Goal: Task Accomplishment & Management: Manage account settings

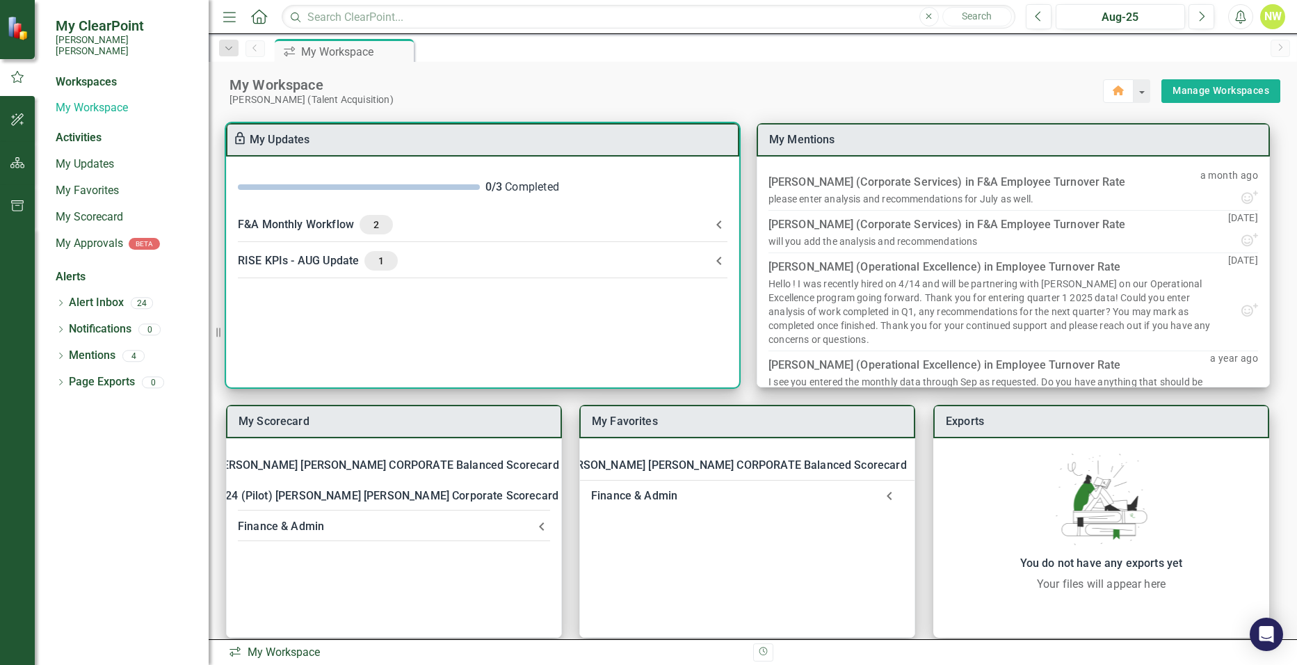
click at [305, 262] on div "RISE KPIs - AUG Update 1" at bounding box center [474, 260] width 473 height 19
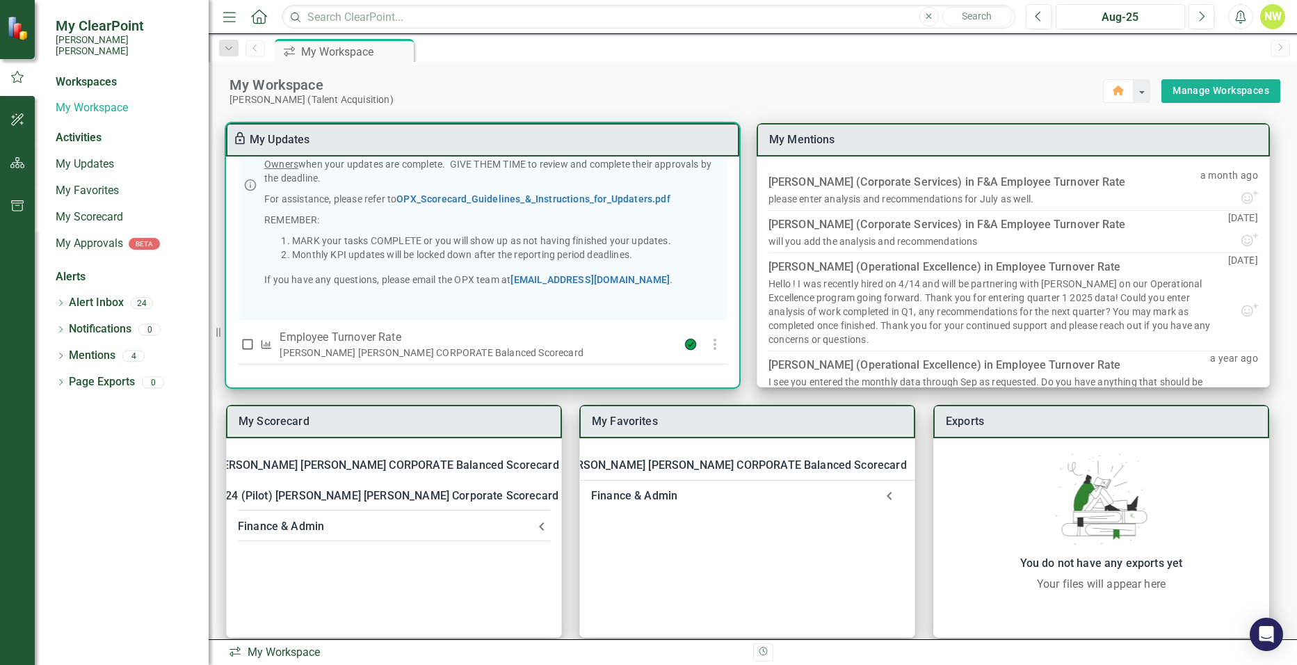
scroll to position [16, 0]
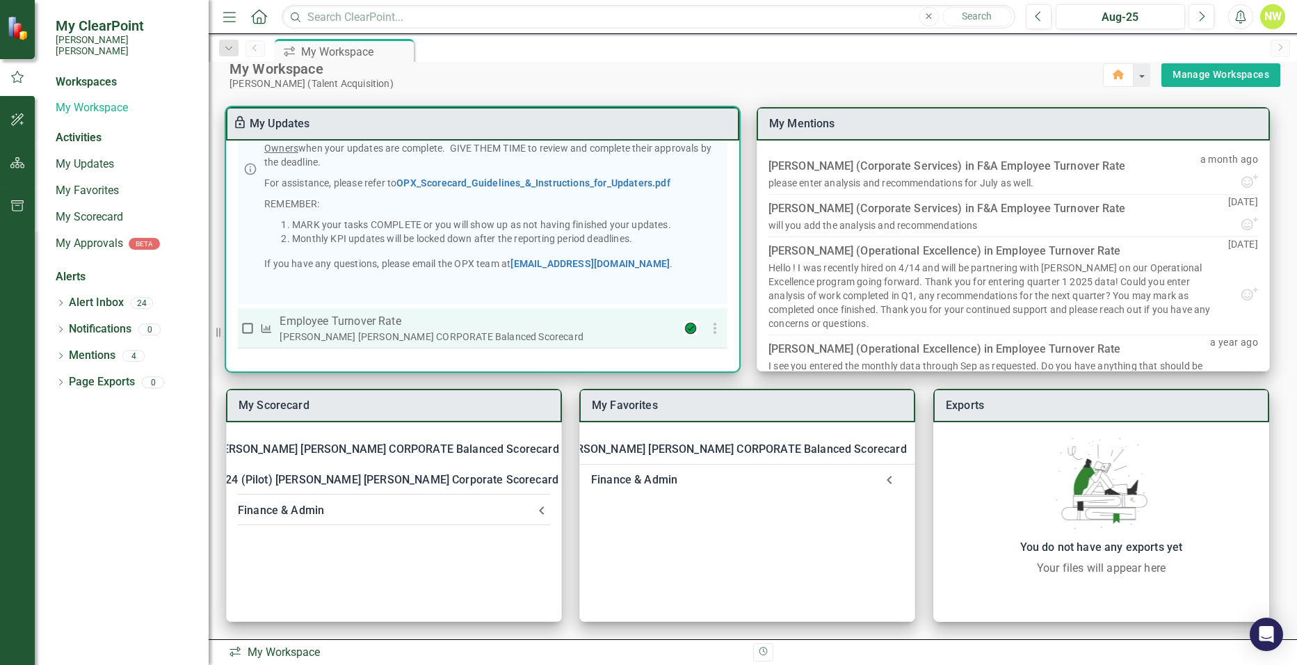
click at [367, 321] on p "Employee Turnover Rate​" at bounding box center [474, 321] width 388 height 17
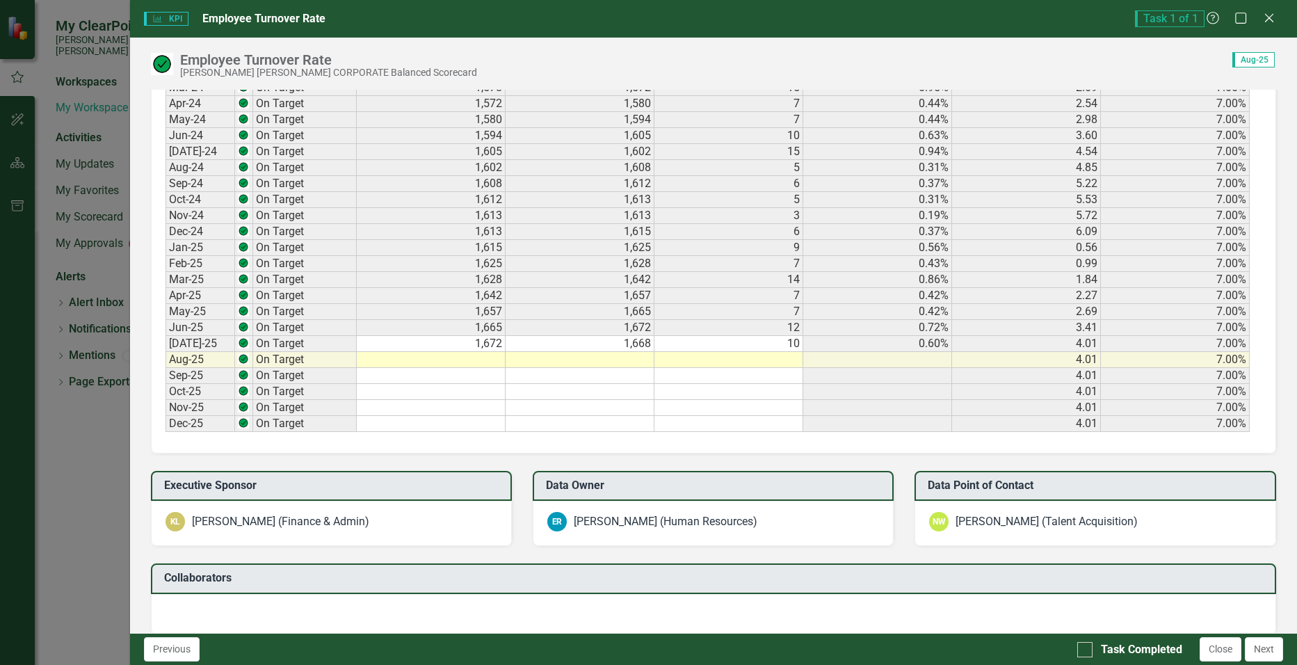
scroll to position [835, 0]
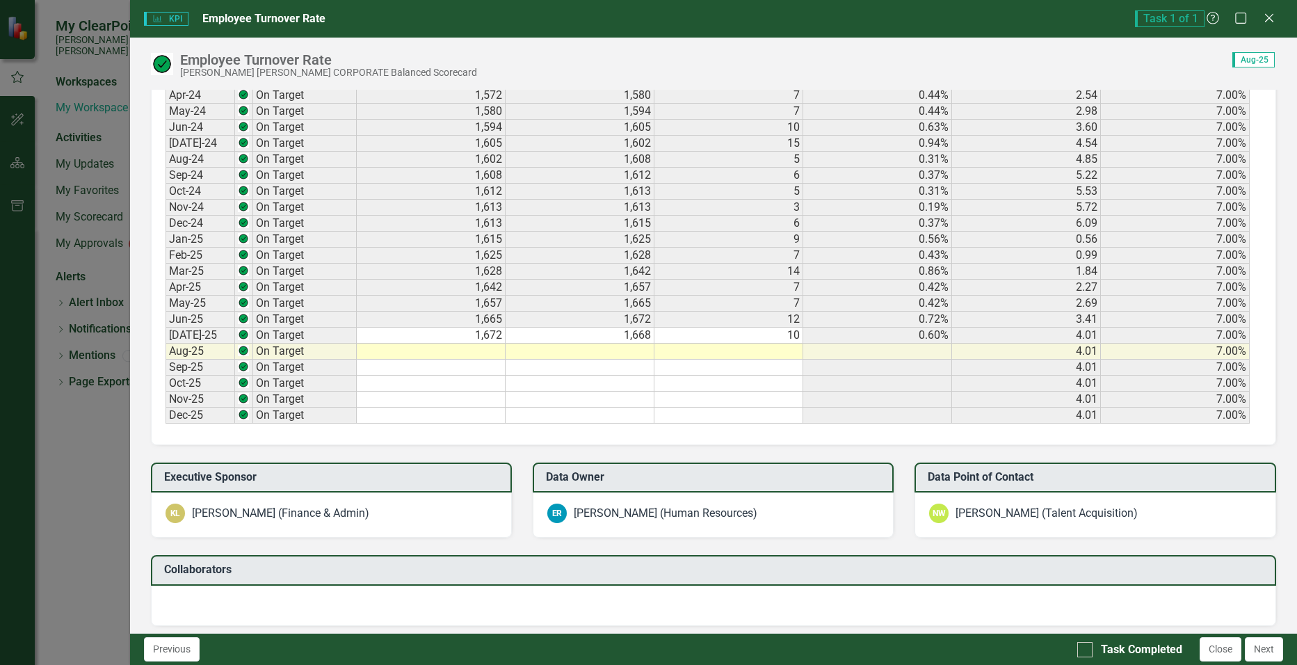
drag, startPoint x: 442, startPoint y: 351, endPoint x: 470, endPoint y: 351, distance: 27.8
click at [442, 351] on td at bounding box center [431, 352] width 149 height 16
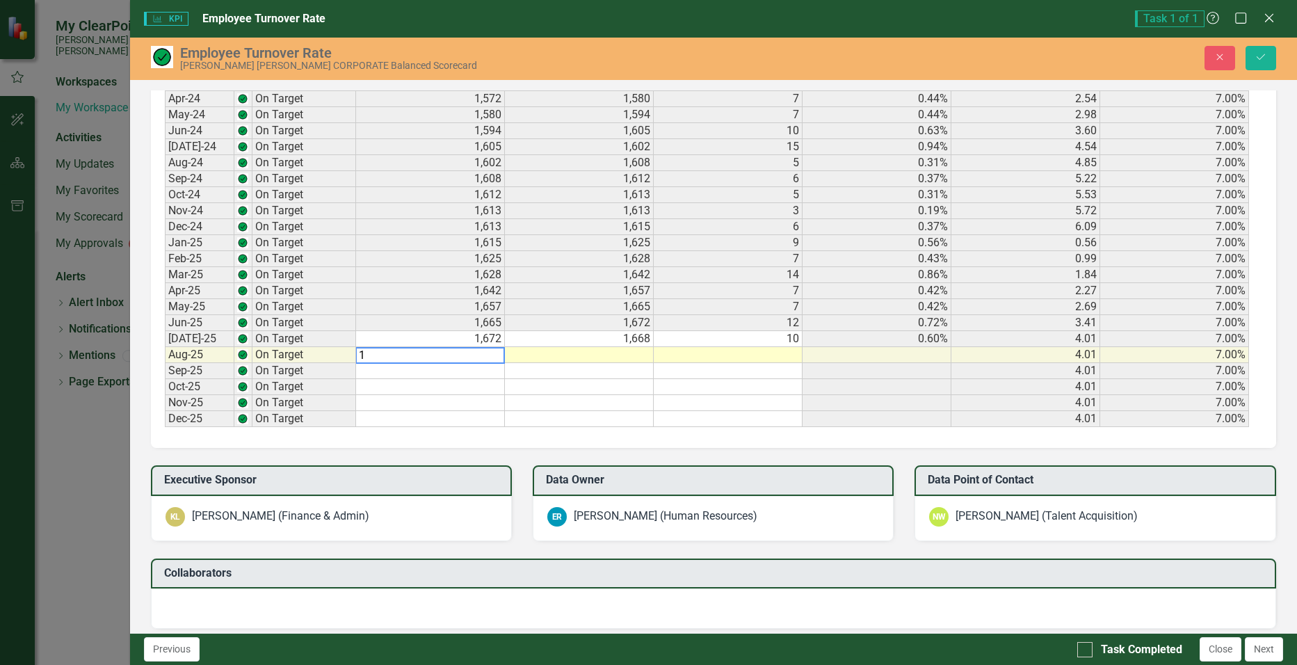
scroll to position [838, 0]
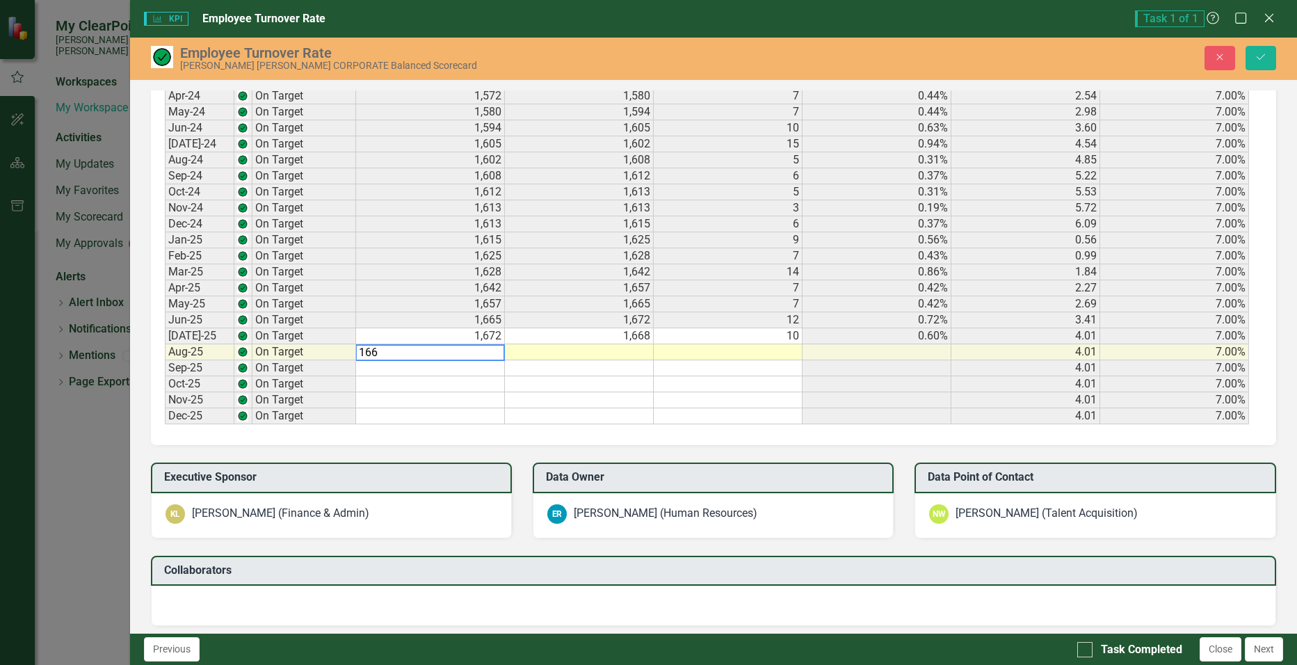
type textarea "1668"
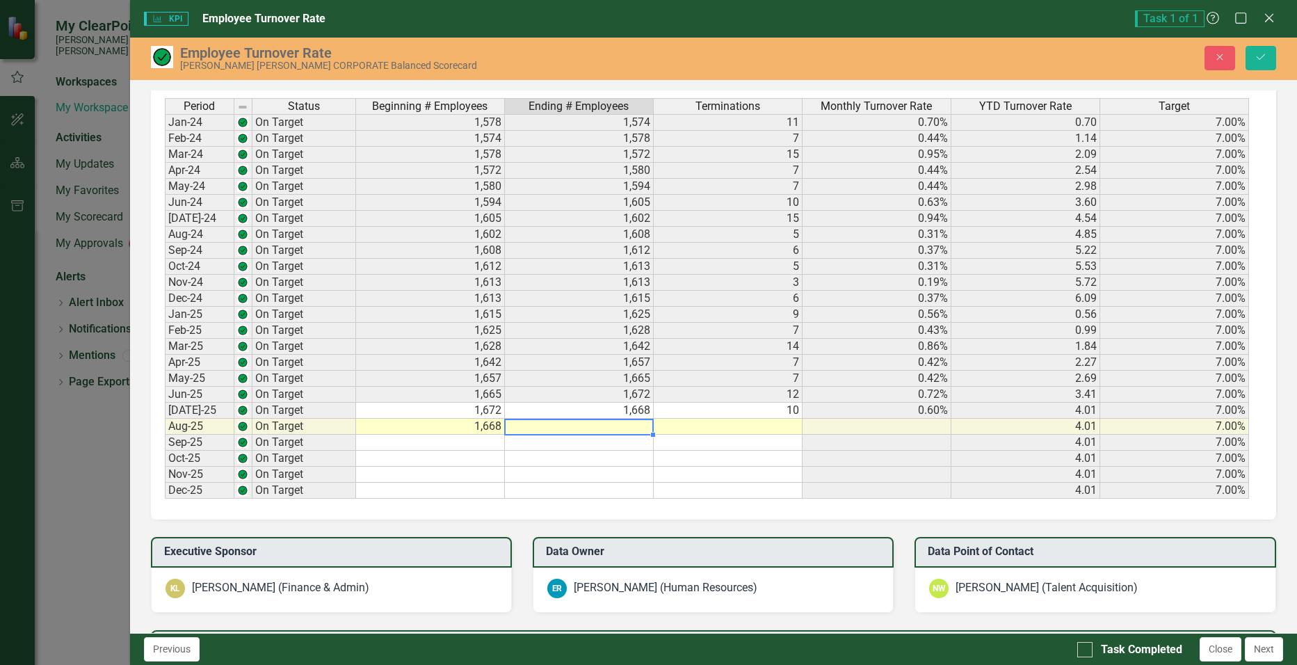
scroll to position [768, 0]
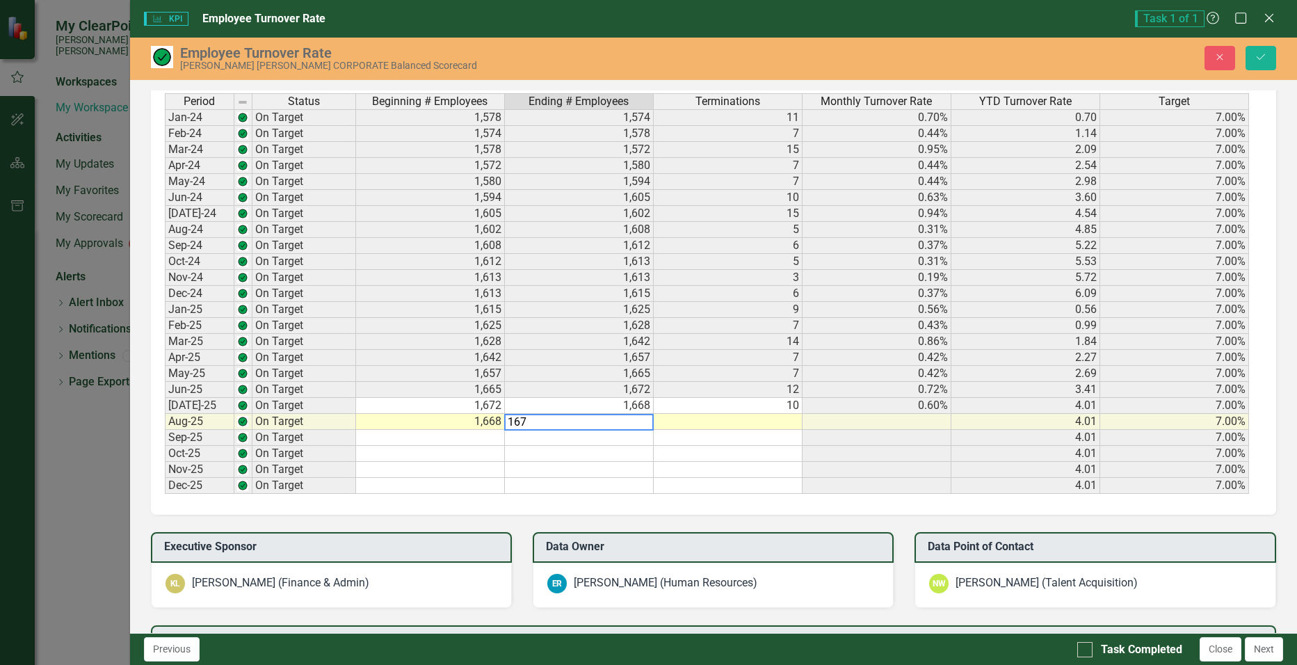
type textarea "1674"
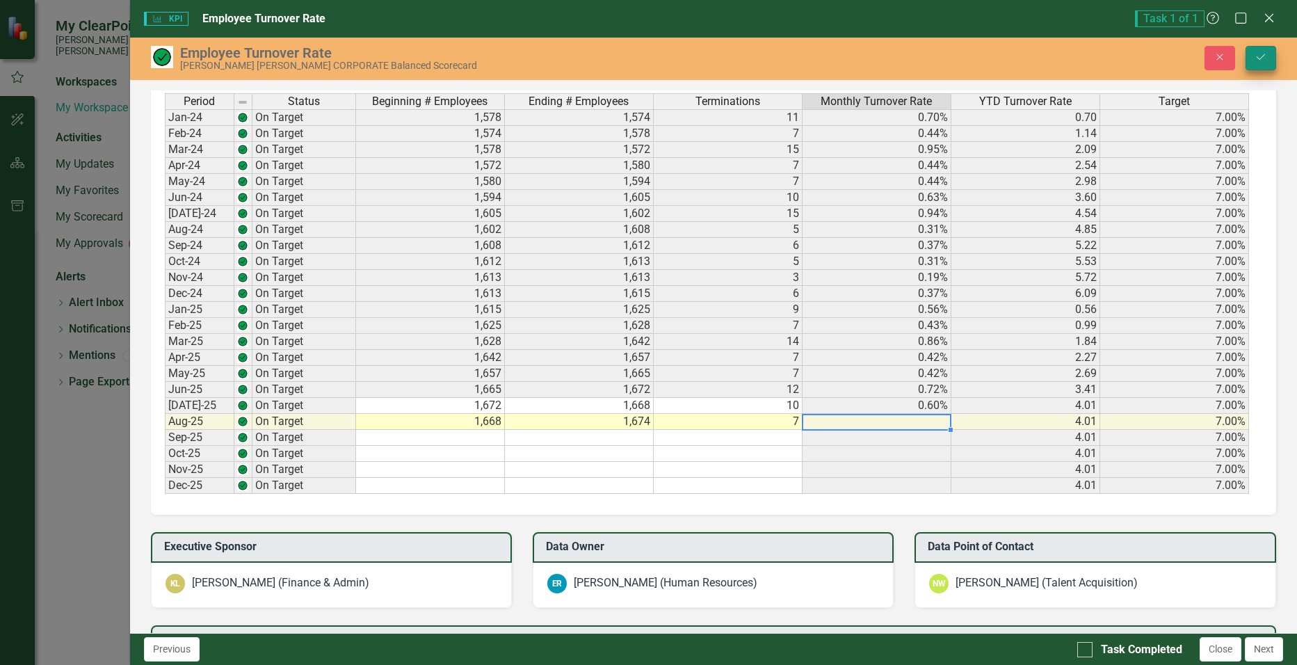
type textarea "7"
click at [1268, 64] on button "Save" at bounding box center [1261, 58] width 31 height 24
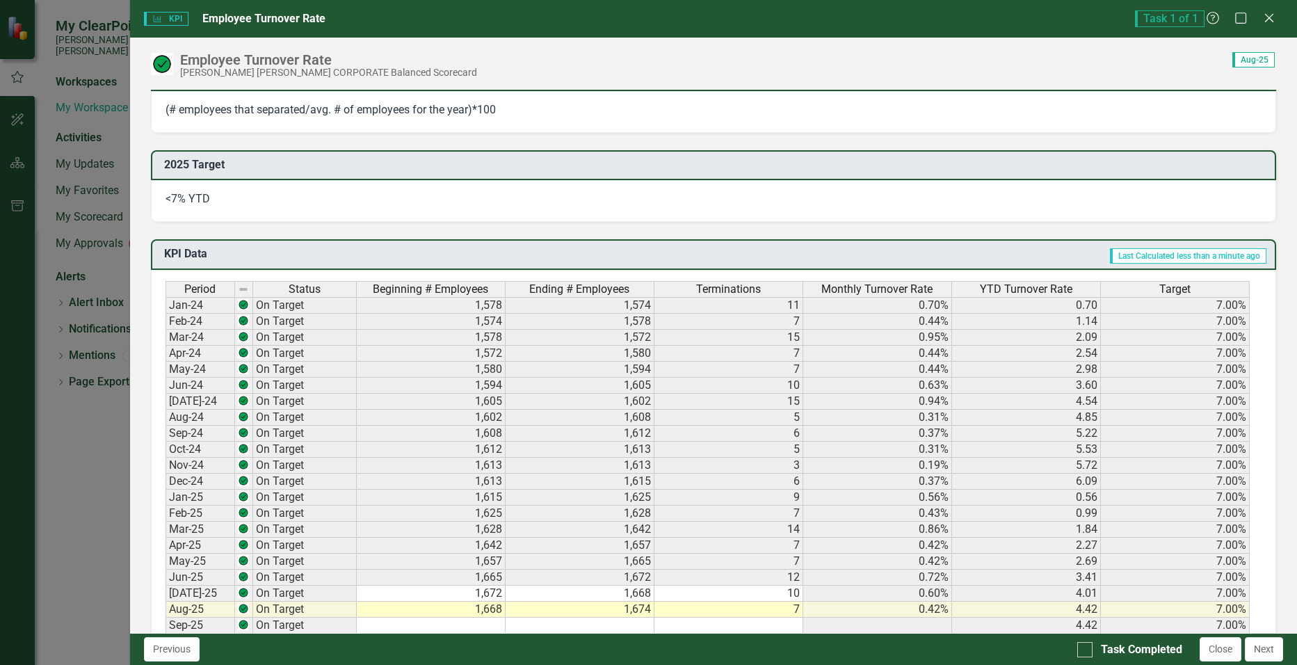
scroll to position [626, 0]
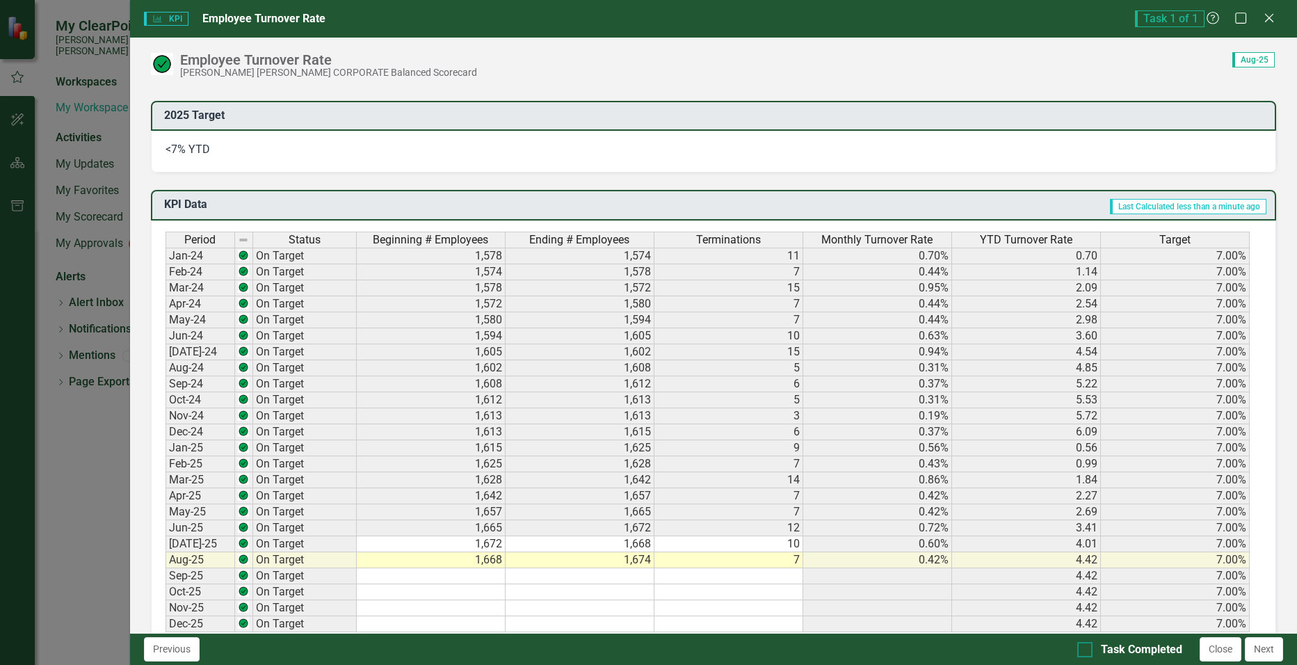
click at [1083, 643] on input "Task Completed" at bounding box center [1082, 646] width 9 height 9
checkbox input "true"
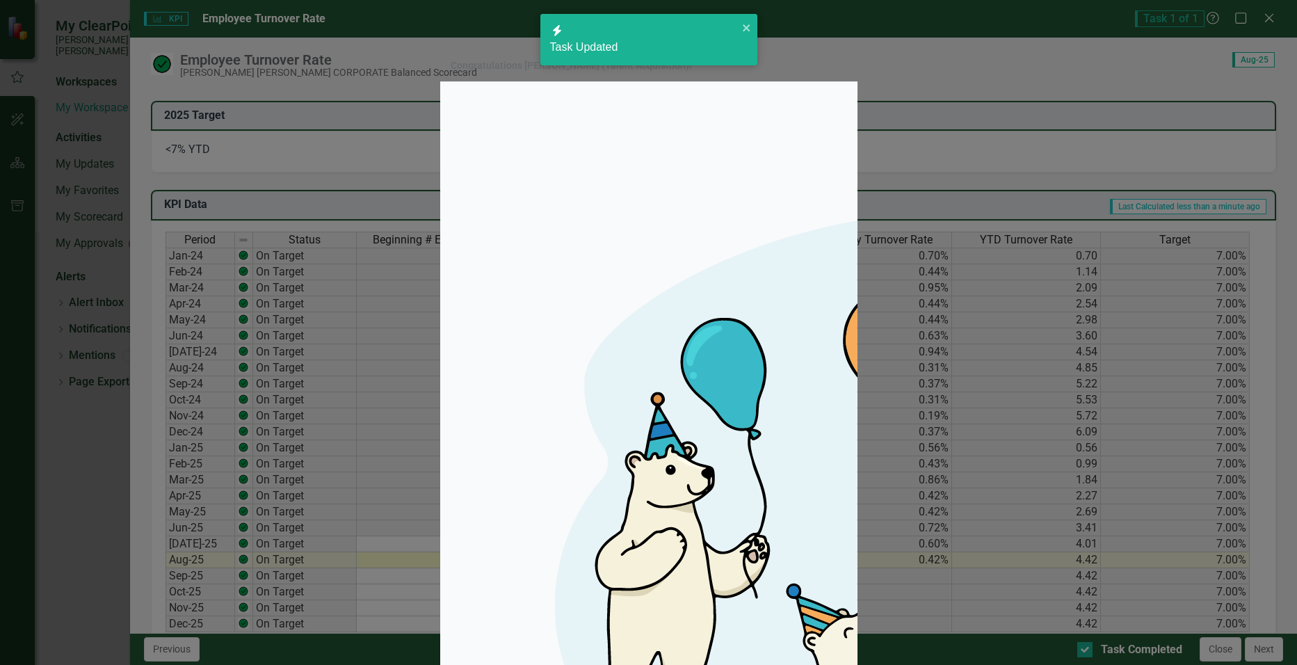
checkbox input "true"
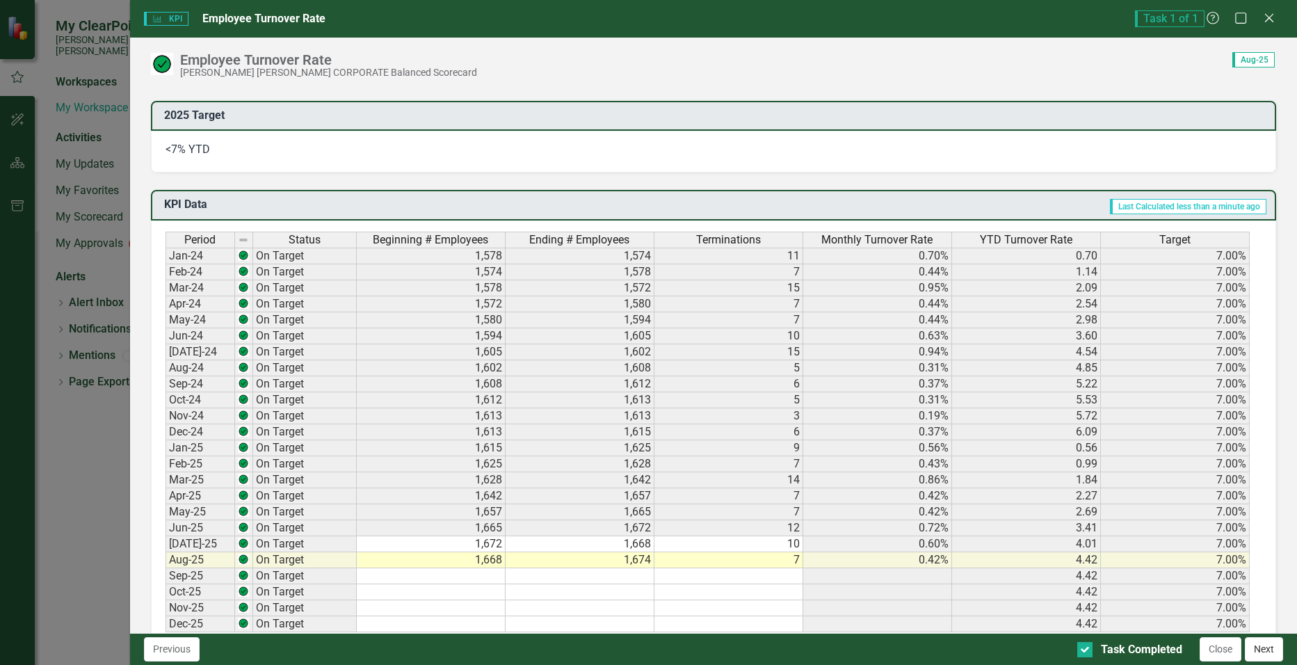
click at [1267, 653] on button "Next" at bounding box center [1264, 649] width 38 height 24
click at [1270, 17] on icon at bounding box center [1269, 18] width 10 height 10
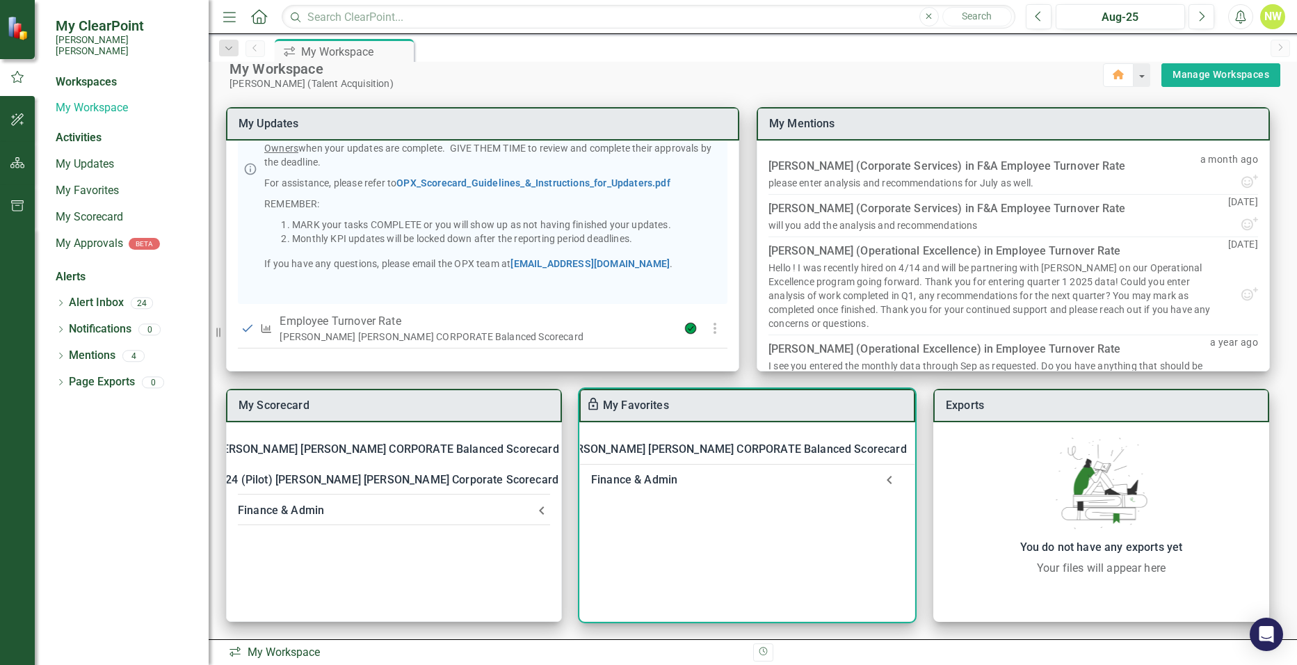
click at [626, 479] on div "Finance & Admin" at bounding box center [733, 479] width 285 height 19
click at [655, 547] on link "F&A Employee Turnover Rate​" at bounding box center [700, 550] width 150 height 13
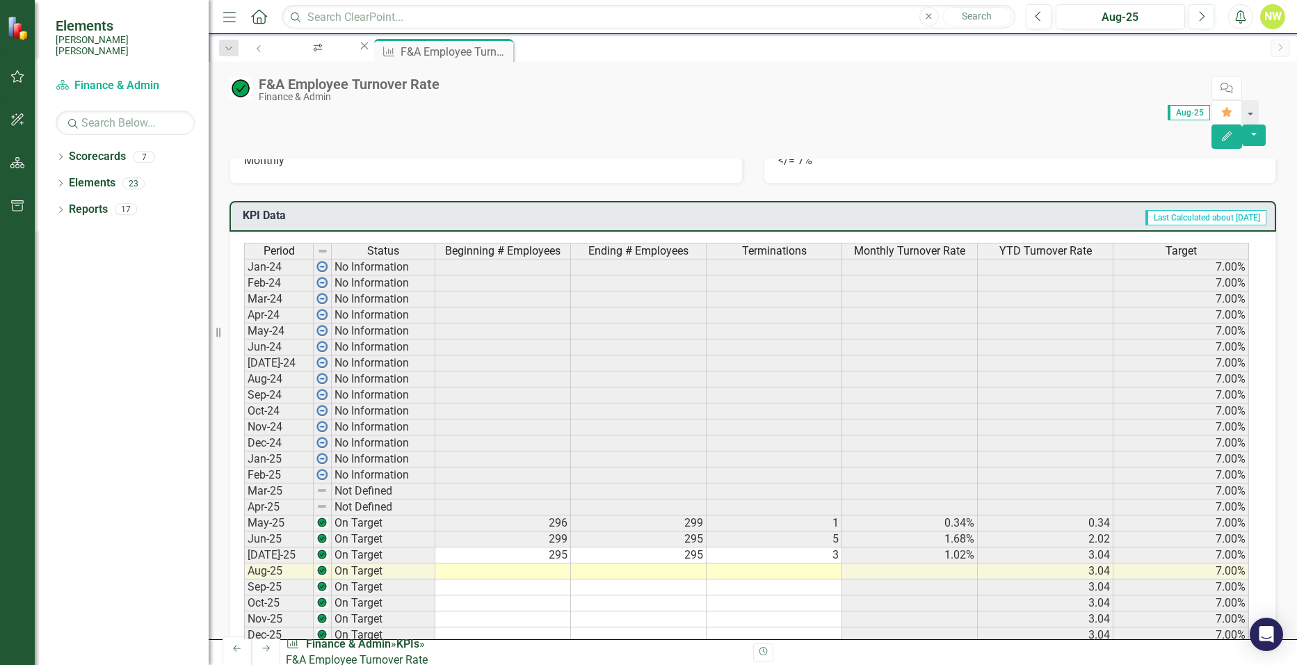
scroll to position [557, 0]
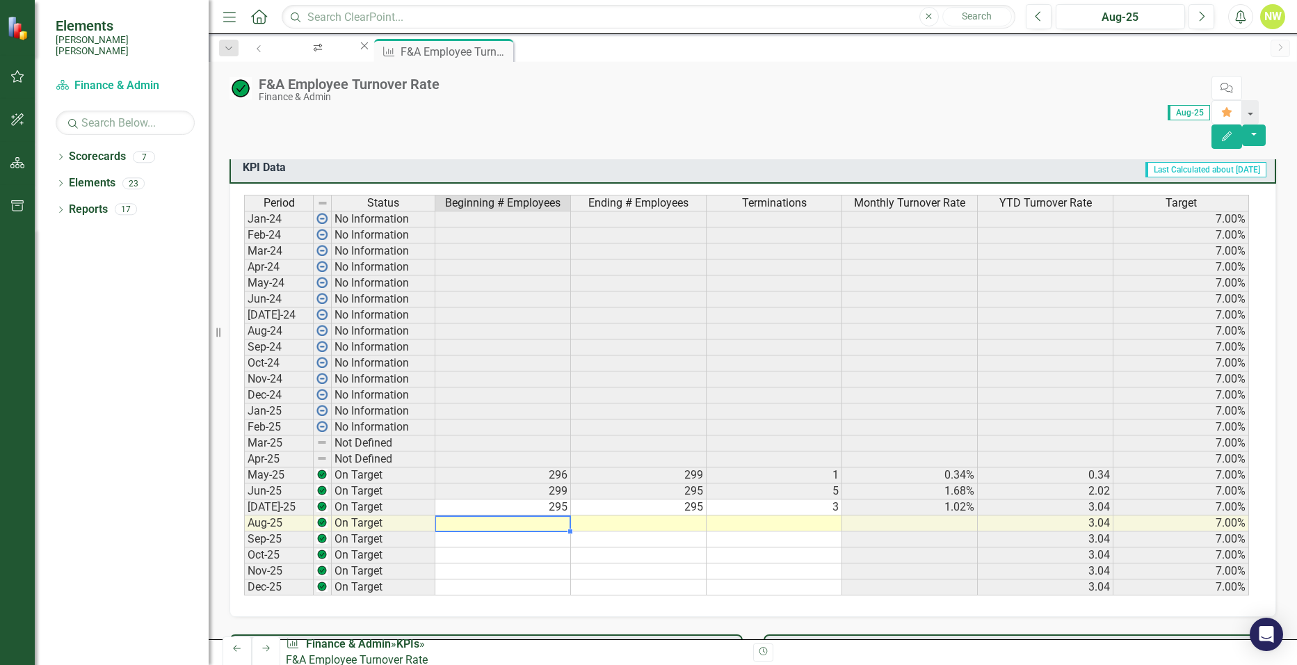
click at [510, 515] on td at bounding box center [503, 523] width 136 height 16
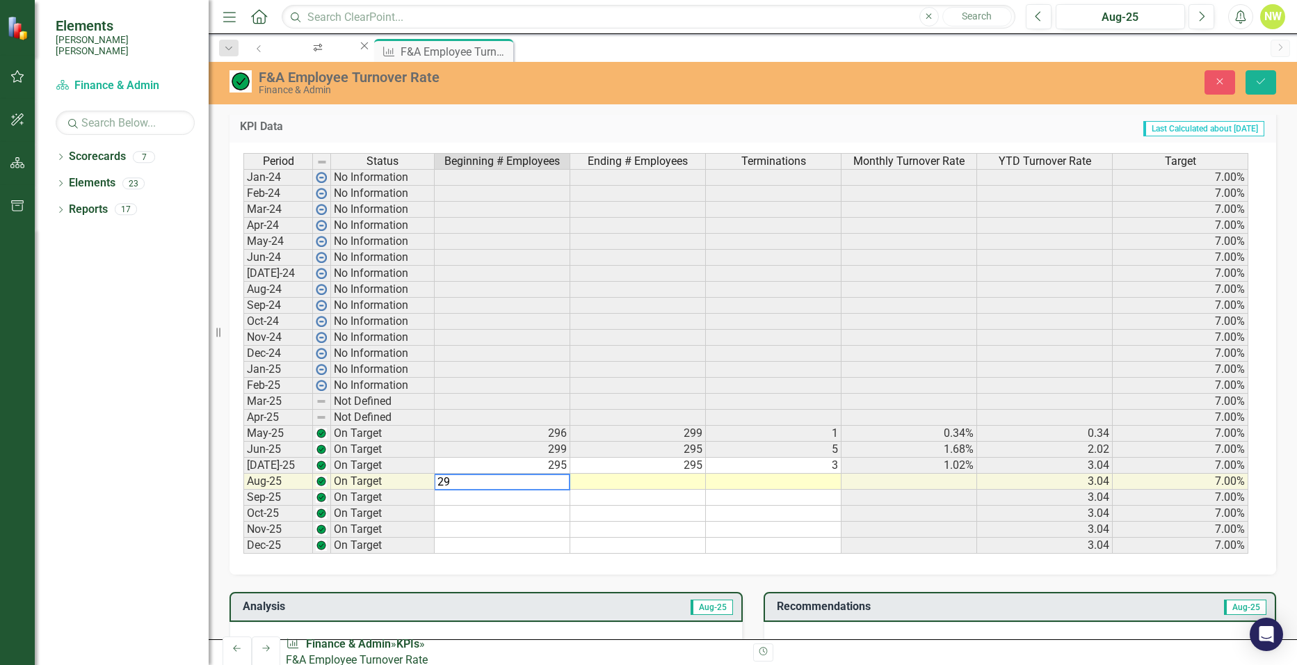
type textarea "295"
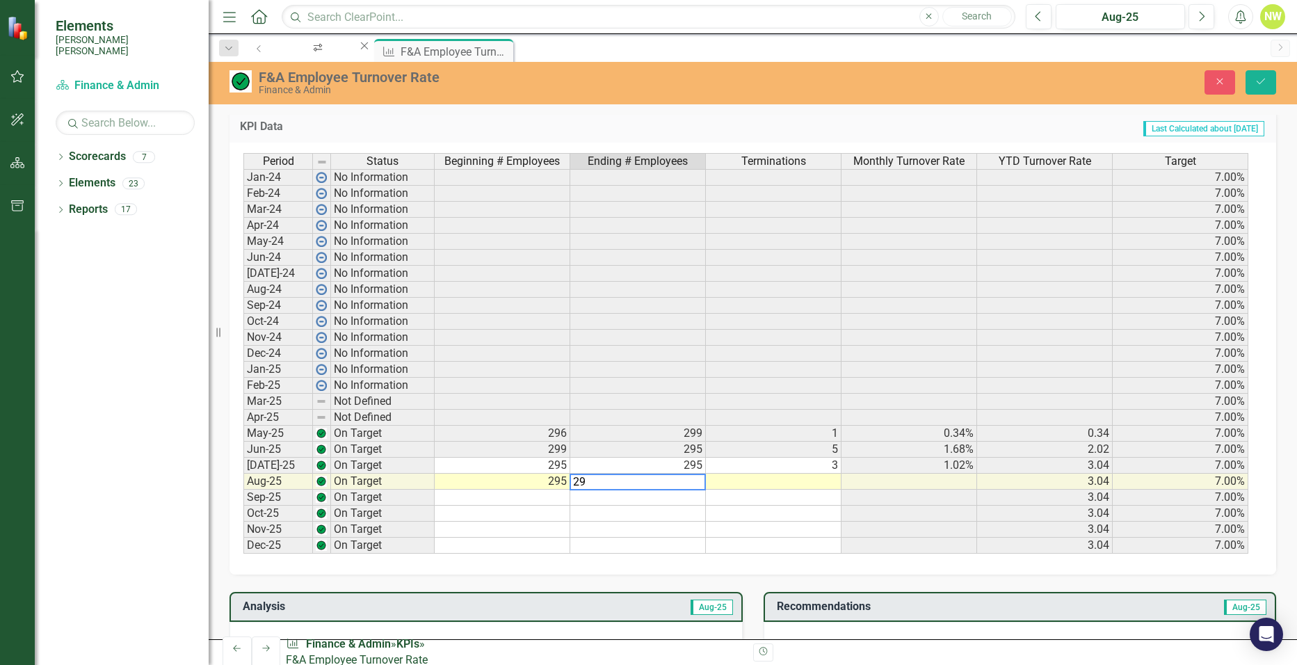
type textarea "297"
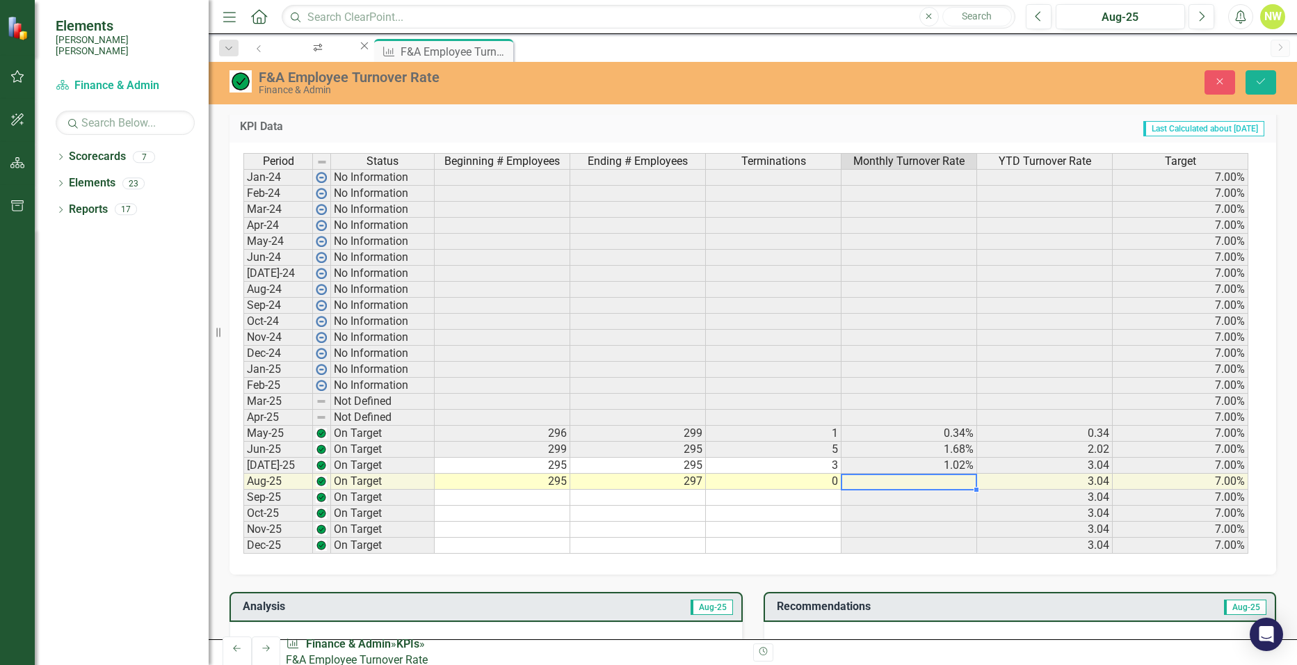
type textarea "0"
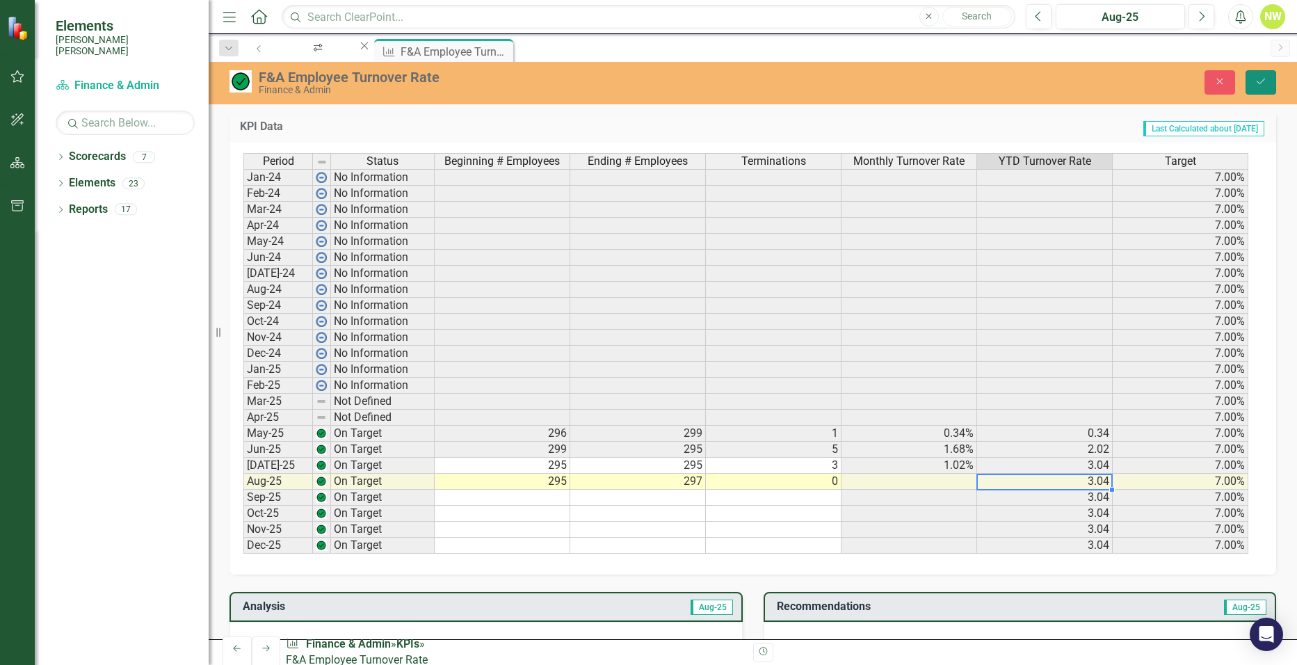
click at [1263, 82] on icon "Save" at bounding box center [1261, 82] width 13 height 10
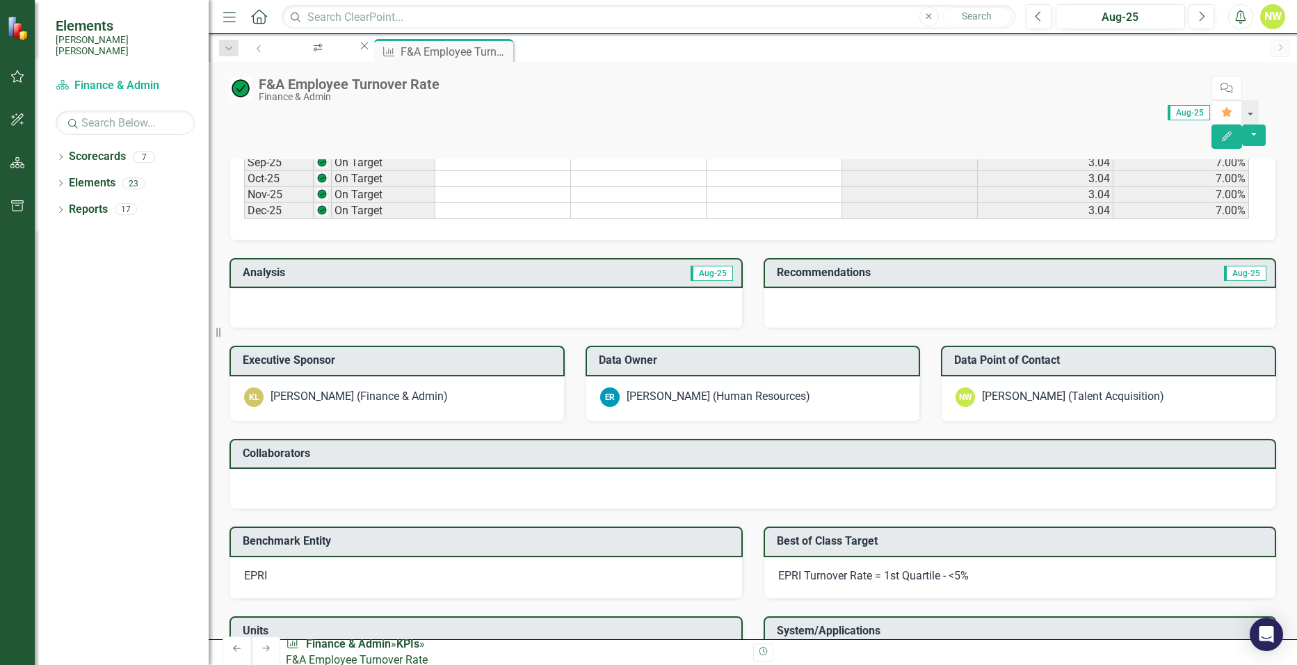
scroll to position [1039, 0]
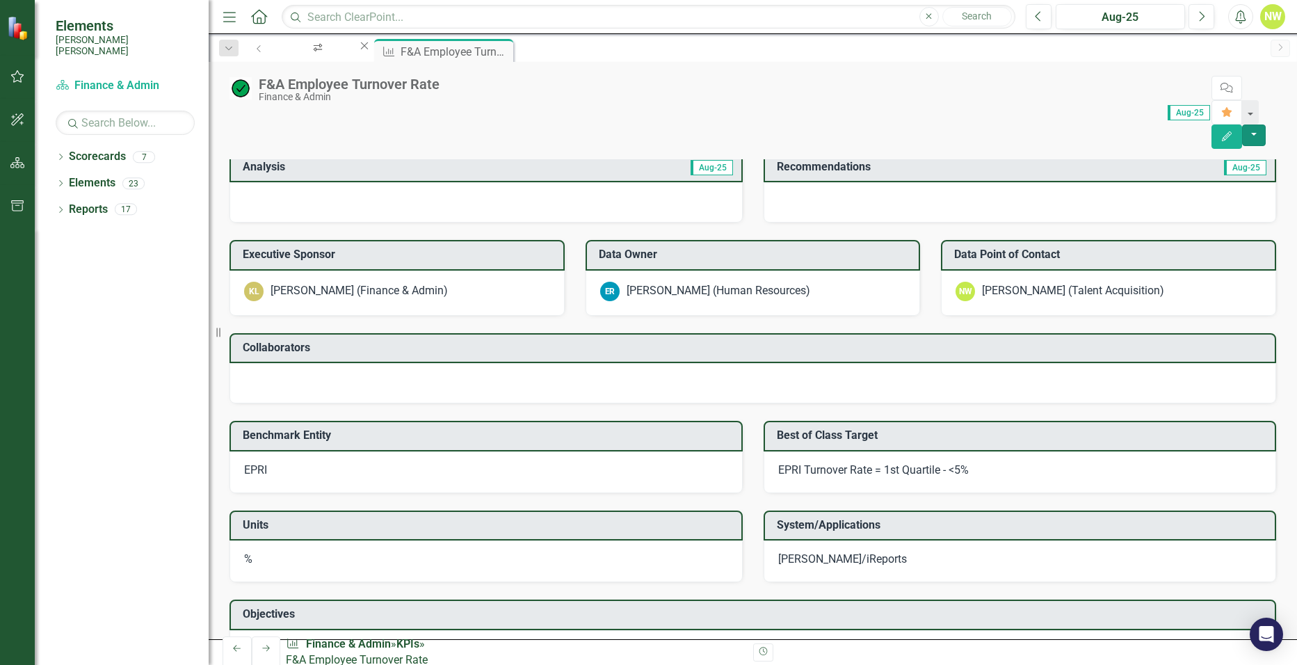
click at [1266, 125] on button "button" at bounding box center [1254, 136] width 24 height 22
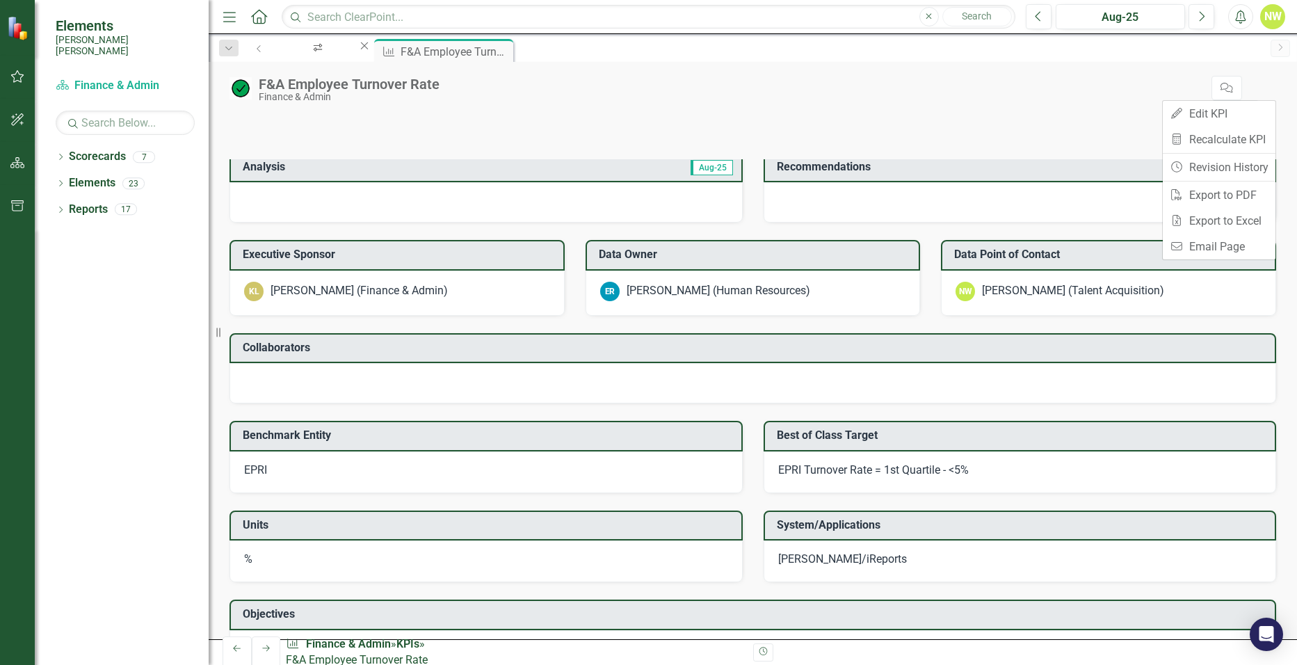
click at [982, 84] on div "Score: N/A Aug-25 Completed Comment Favorite Edit" at bounding box center [862, 112] width 830 height 73
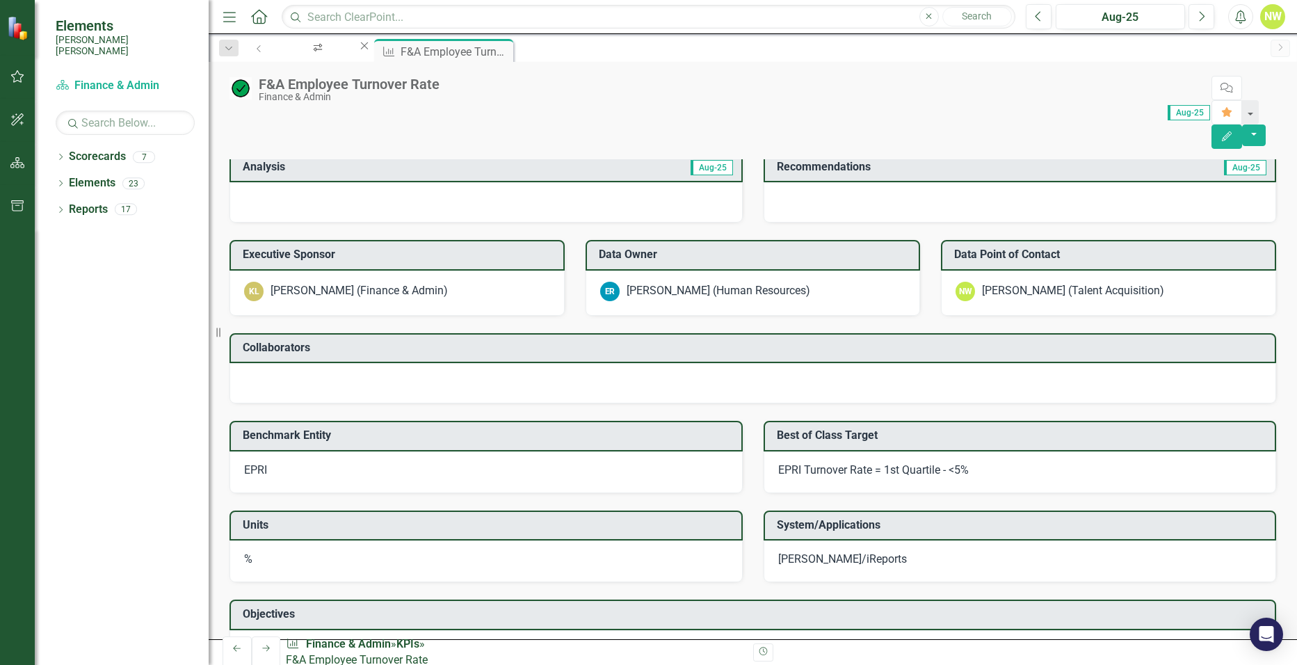
click at [262, 651] on icon at bounding box center [266, 648] width 8 height 6
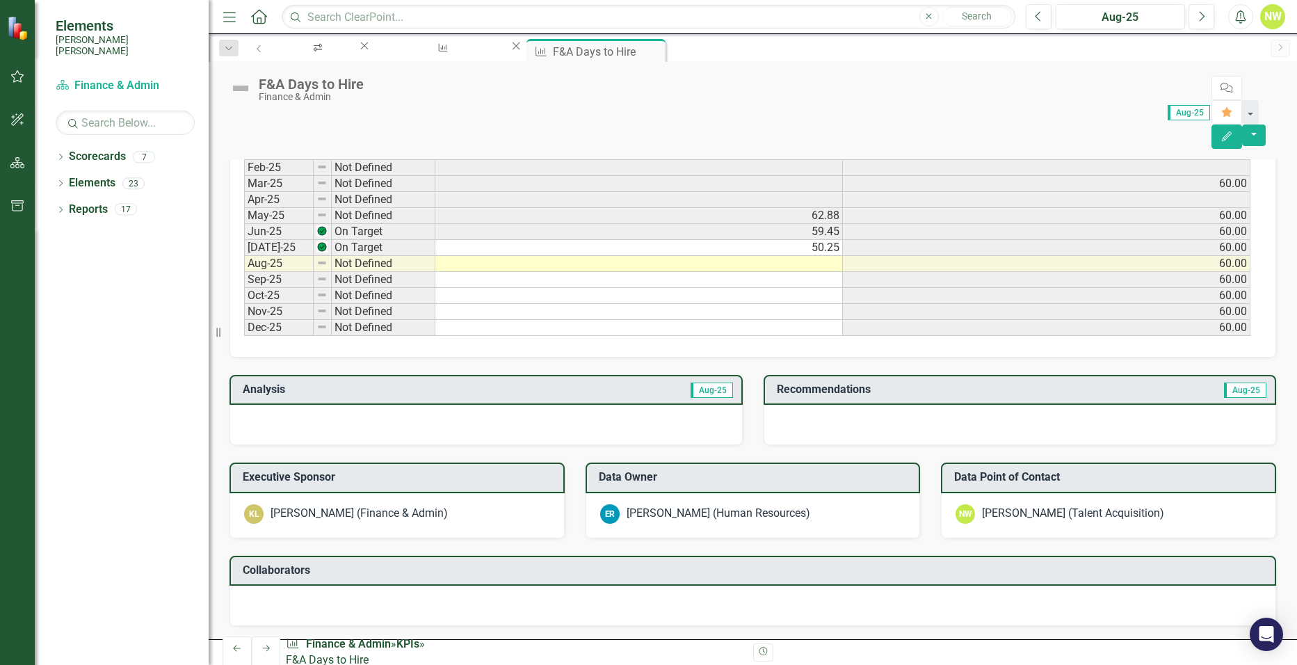
scroll to position [626, 0]
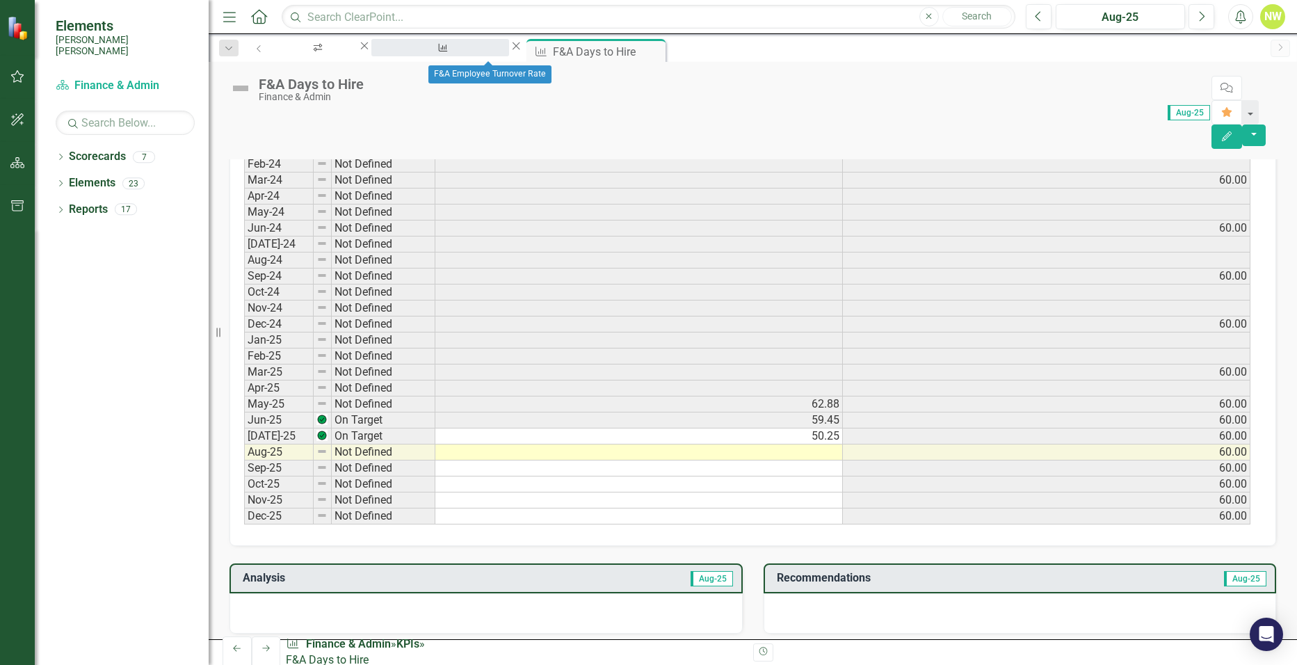
click at [460, 54] on div "F&A Employee Turnover Rate​" at bounding box center [440, 60] width 113 height 17
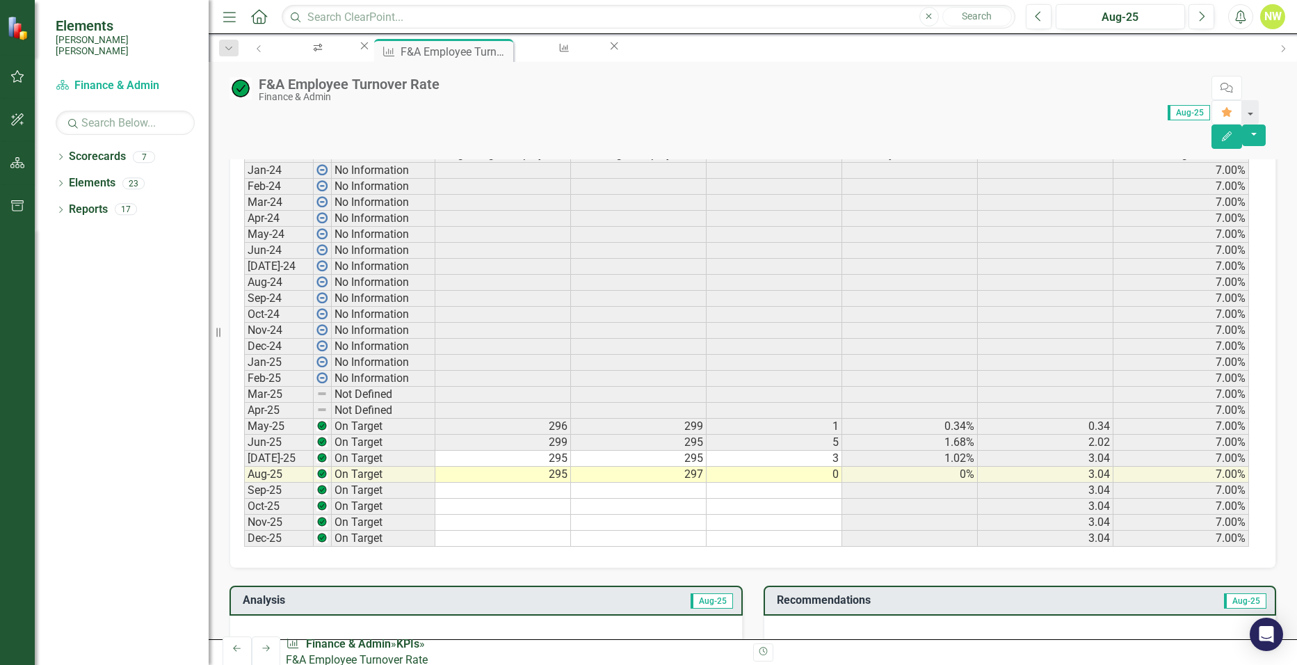
scroll to position [626, 0]
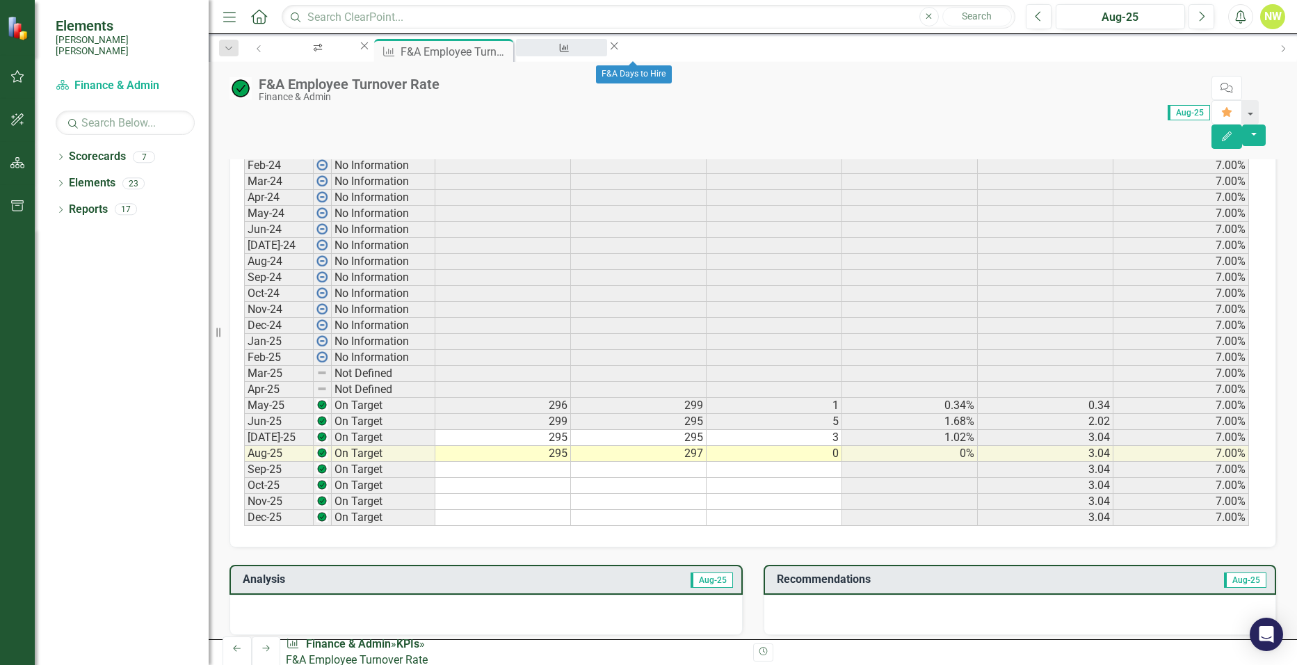
click at [595, 52] on div "F&A Days to Hire" at bounding box center [562, 60] width 66 height 17
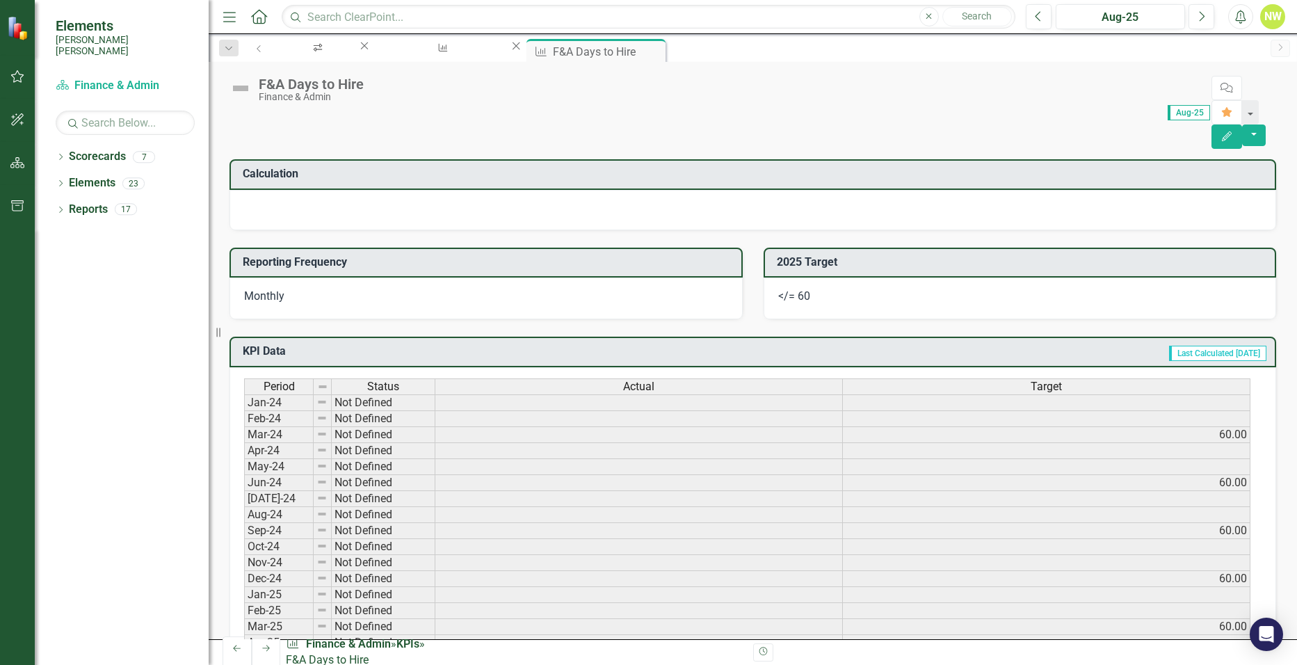
scroll to position [557, 0]
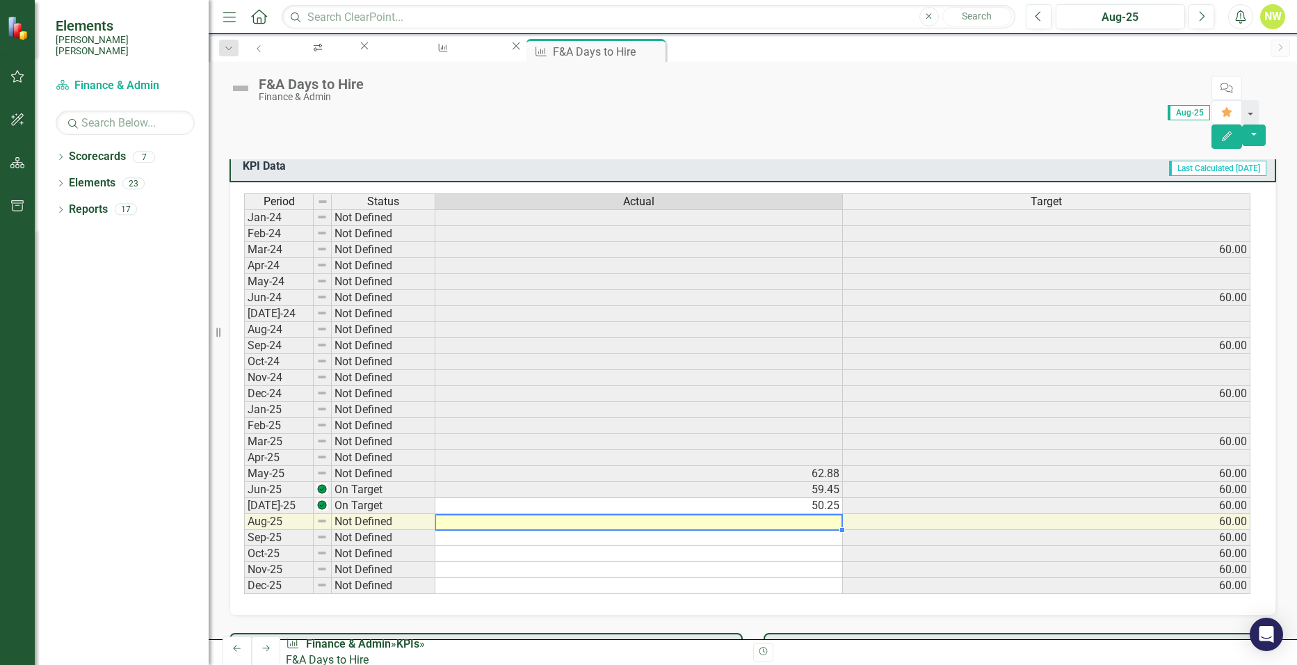
click at [586, 514] on td at bounding box center [639, 522] width 408 height 16
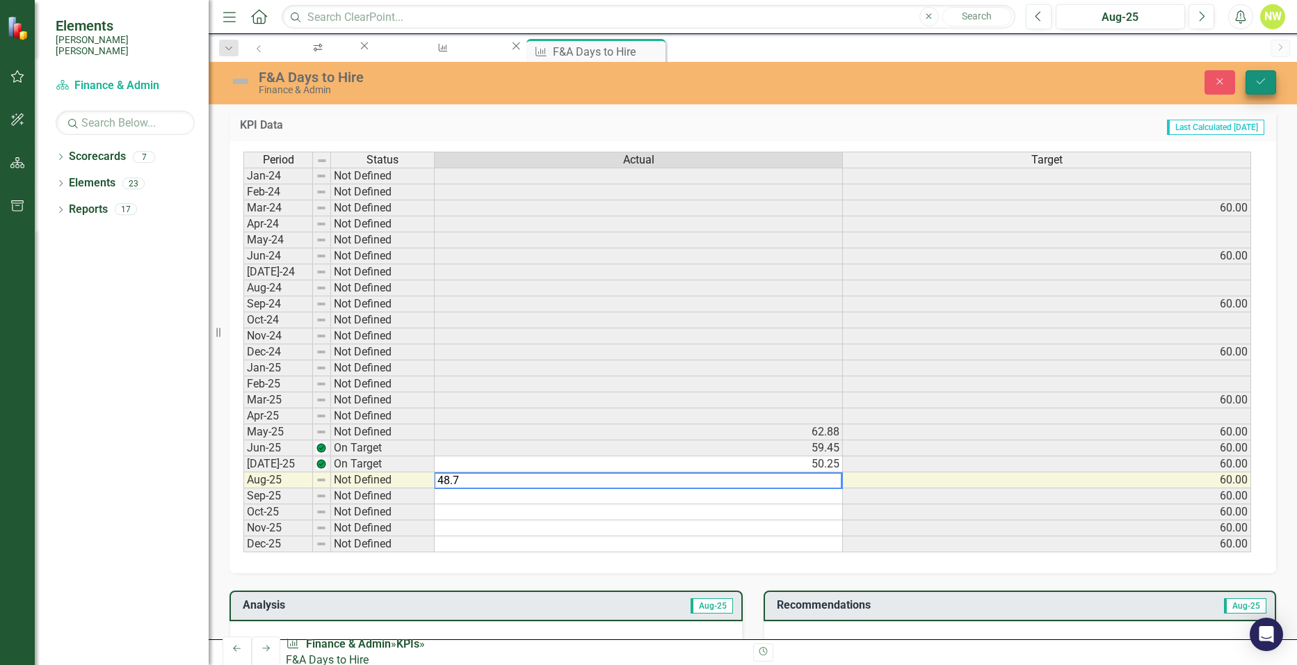
type textarea "48.7"
click at [1256, 87] on button "Save" at bounding box center [1261, 82] width 31 height 24
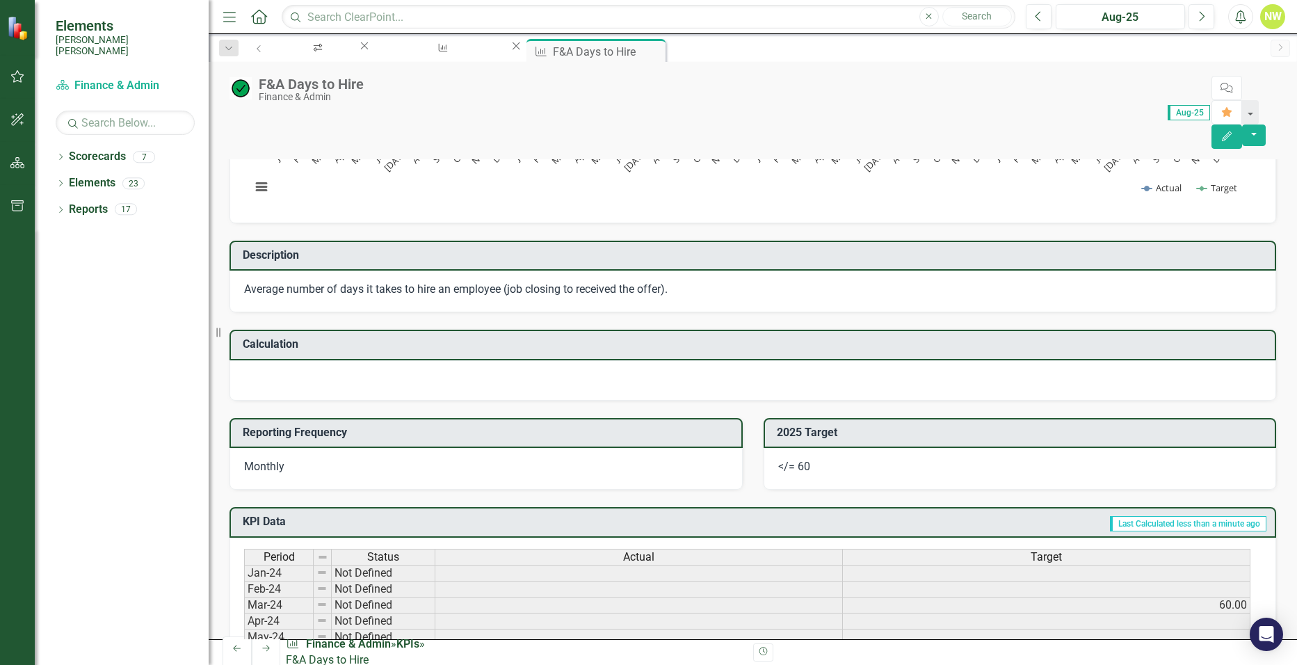
scroll to position [0, 0]
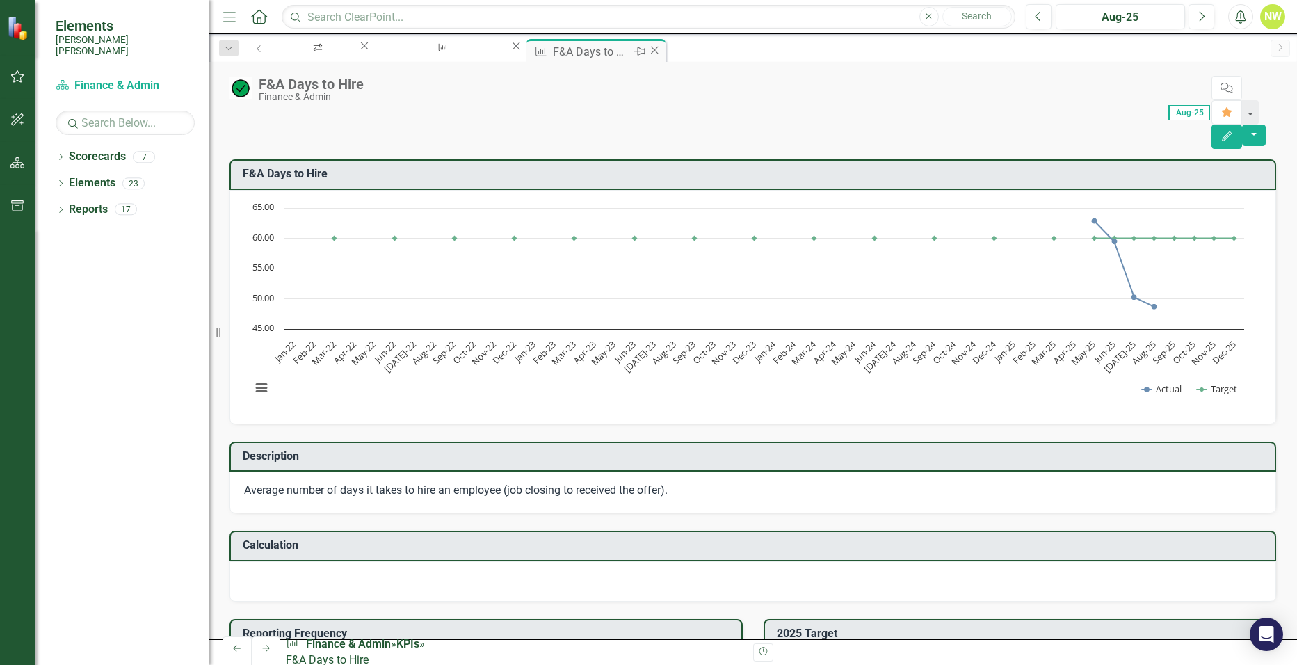
click at [662, 53] on icon "Close" at bounding box center [655, 50] width 14 height 11
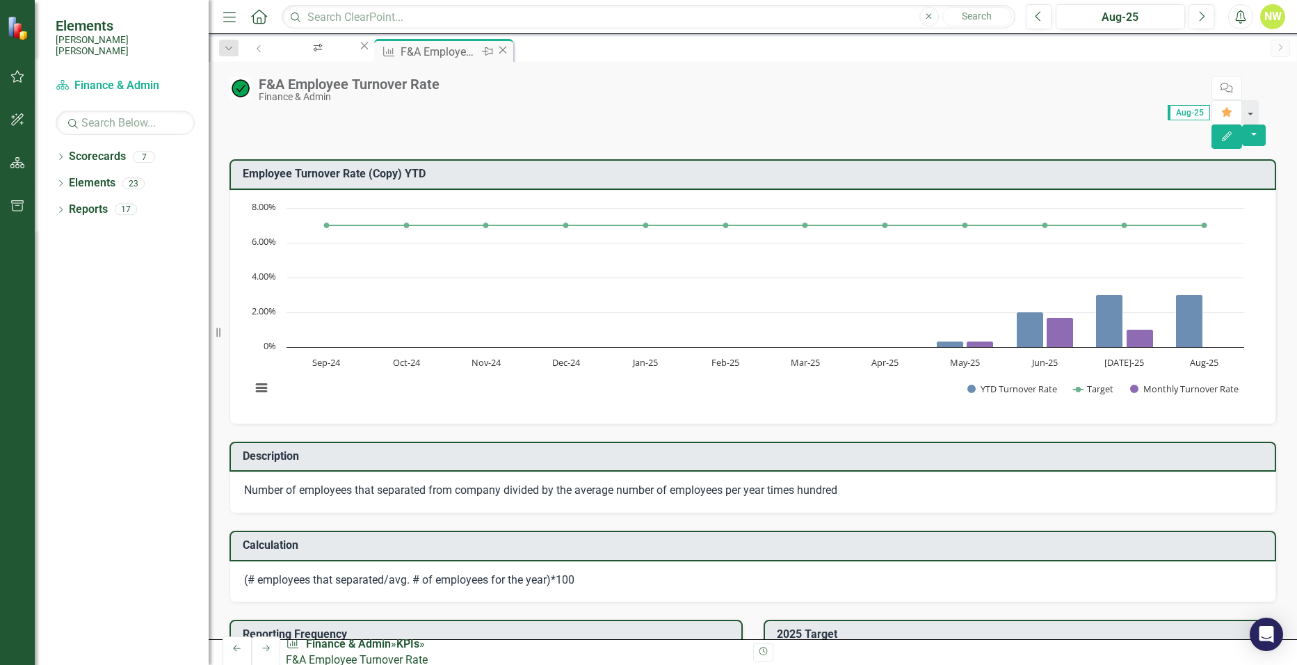
click at [510, 49] on icon "Close" at bounding box center [503, 50] width 14 height 11
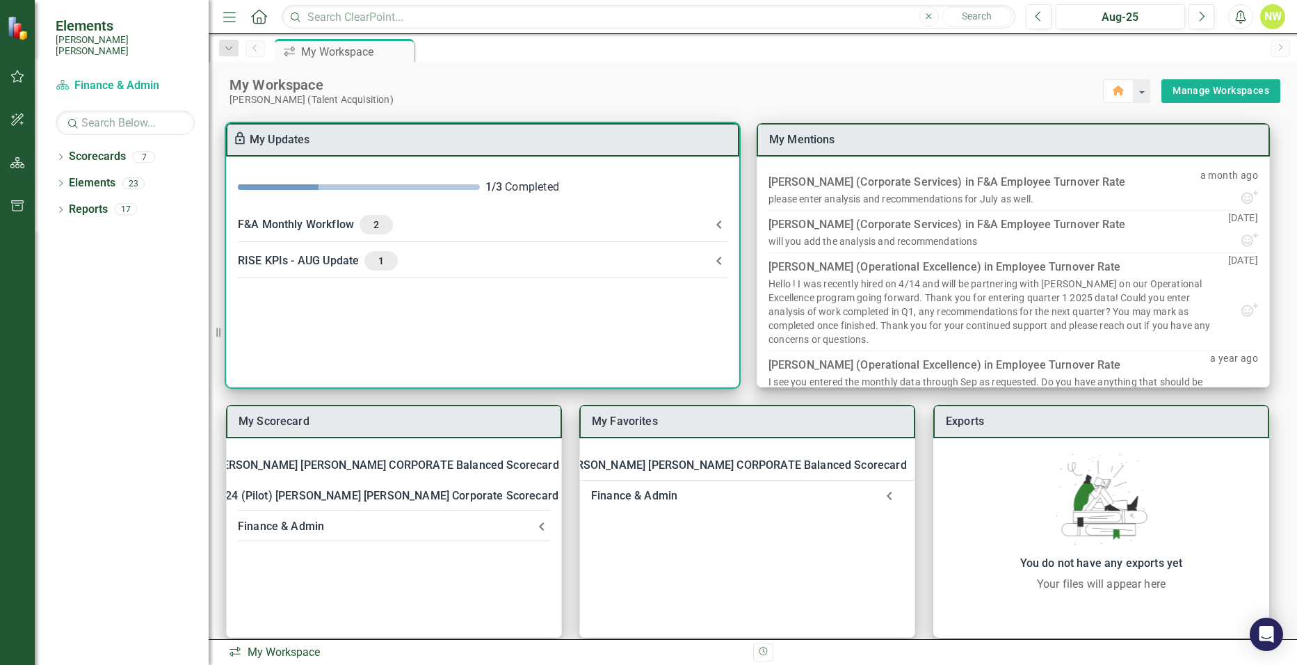
click at [694, 221] on div "F&A Monthly Workflow 2" at bounding box center [474, 224] width 473 height 19
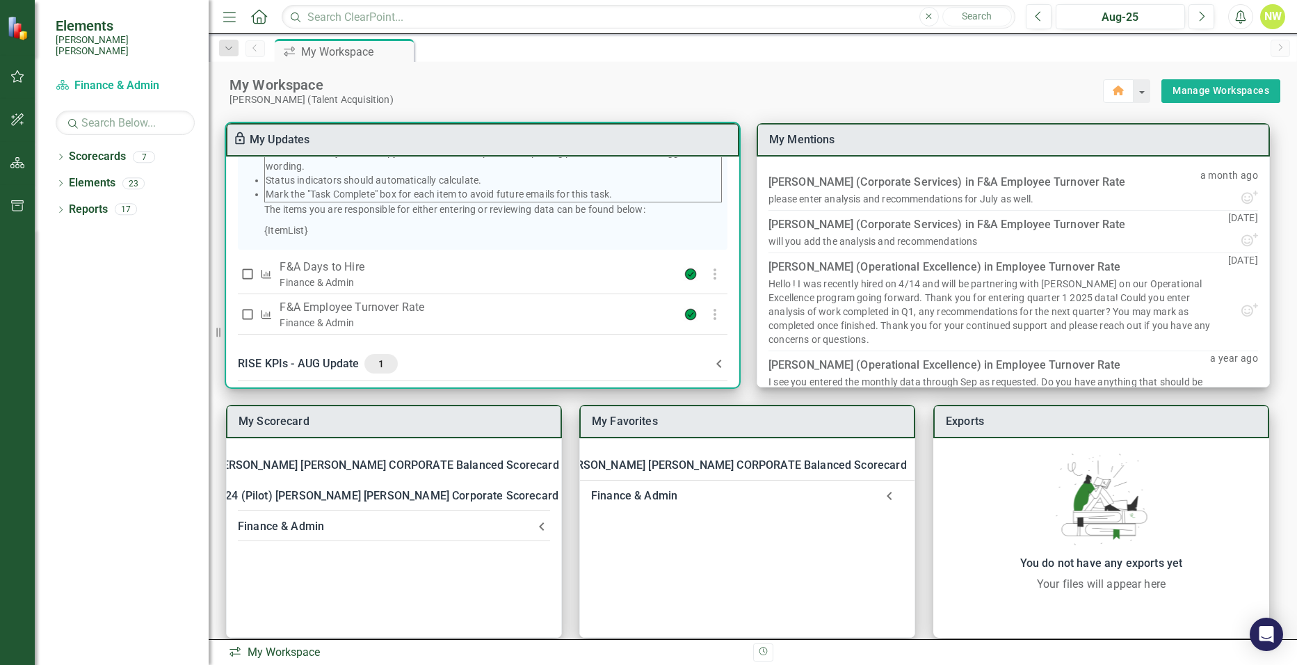
scroll to position [276, 0]
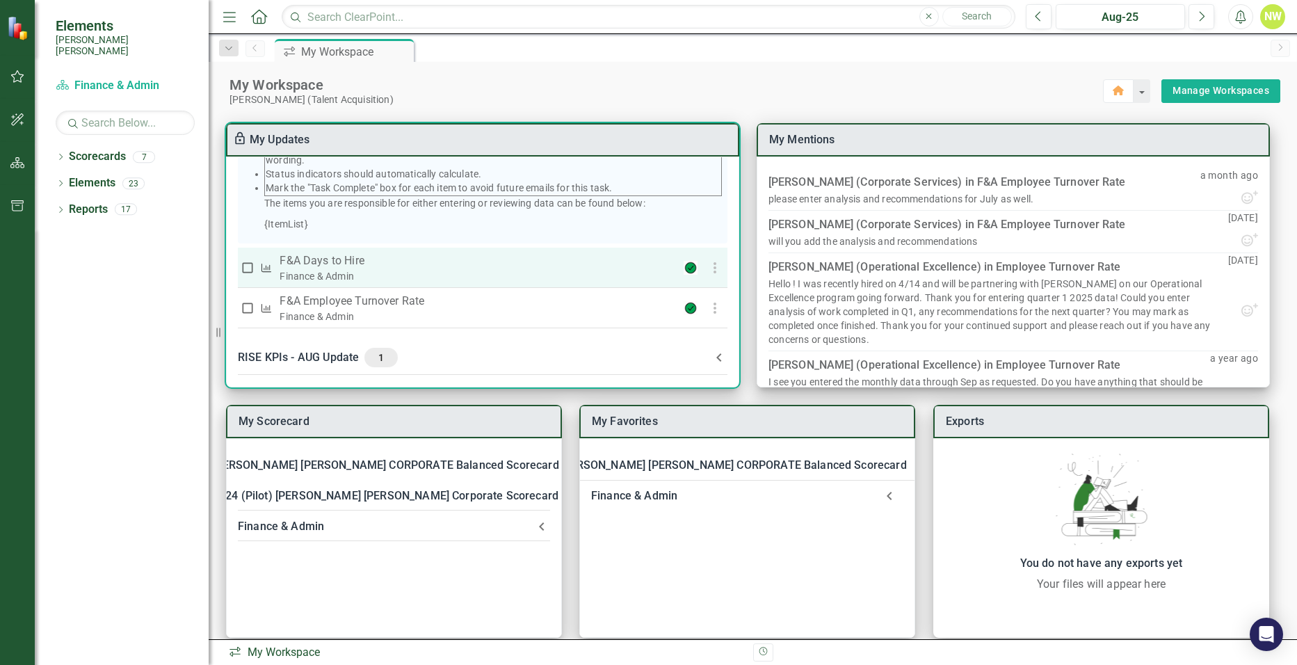
click at [522, 266] on p "F&A Days to Hire" at bounding box center [461, 261] width 362 height 17
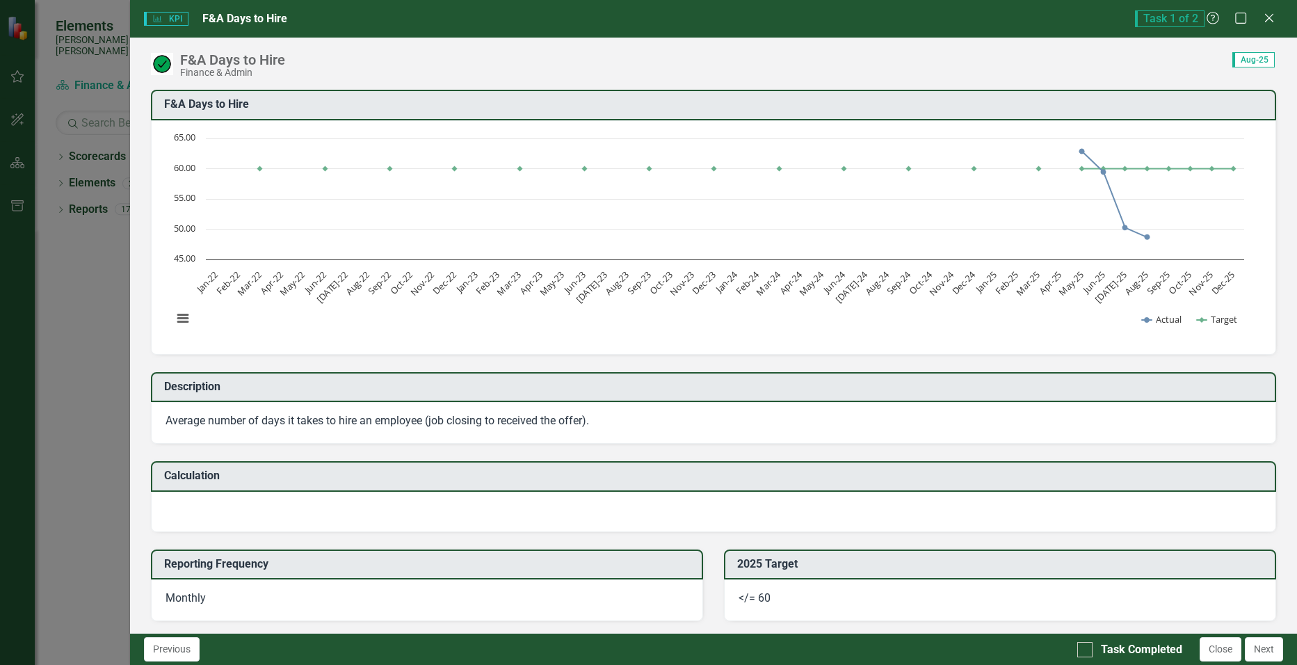
click at [522, 266] on div "KPI KPI F&A Days to Hire Task 1 of 2 Help Maximize Close F&A Days to Hire Finan…" at bounding box center [648, 332] width 1297 height 665
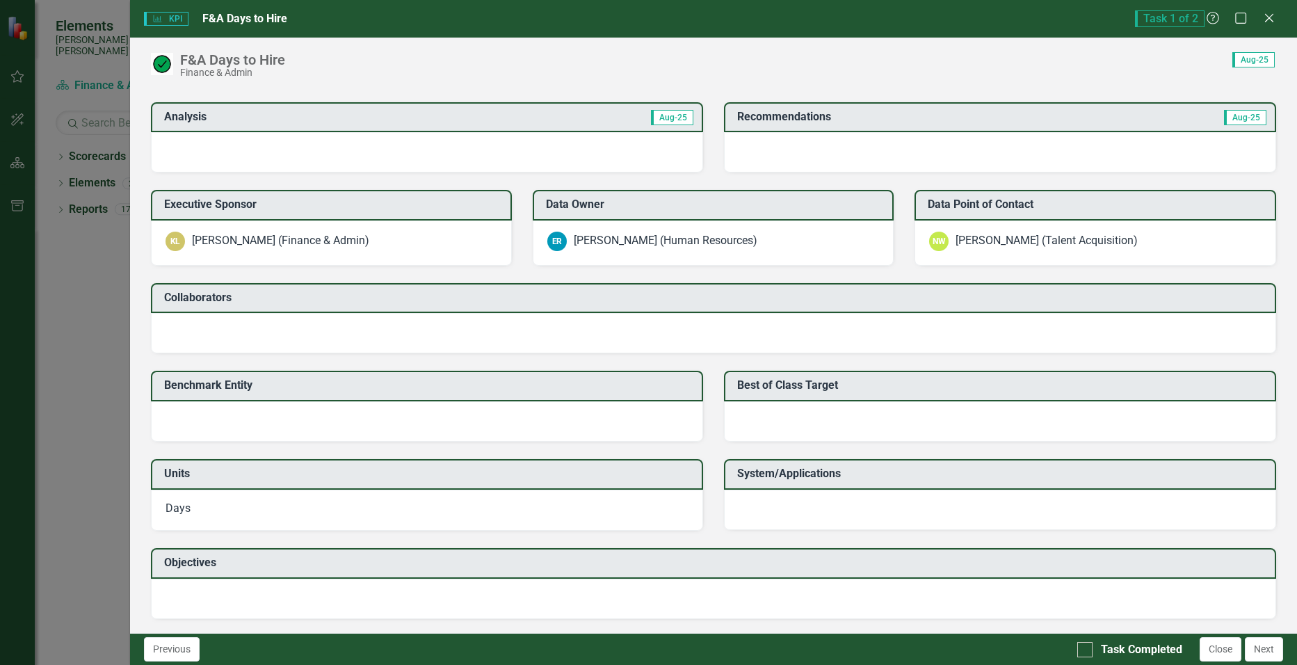
scroll to position [879, 0]
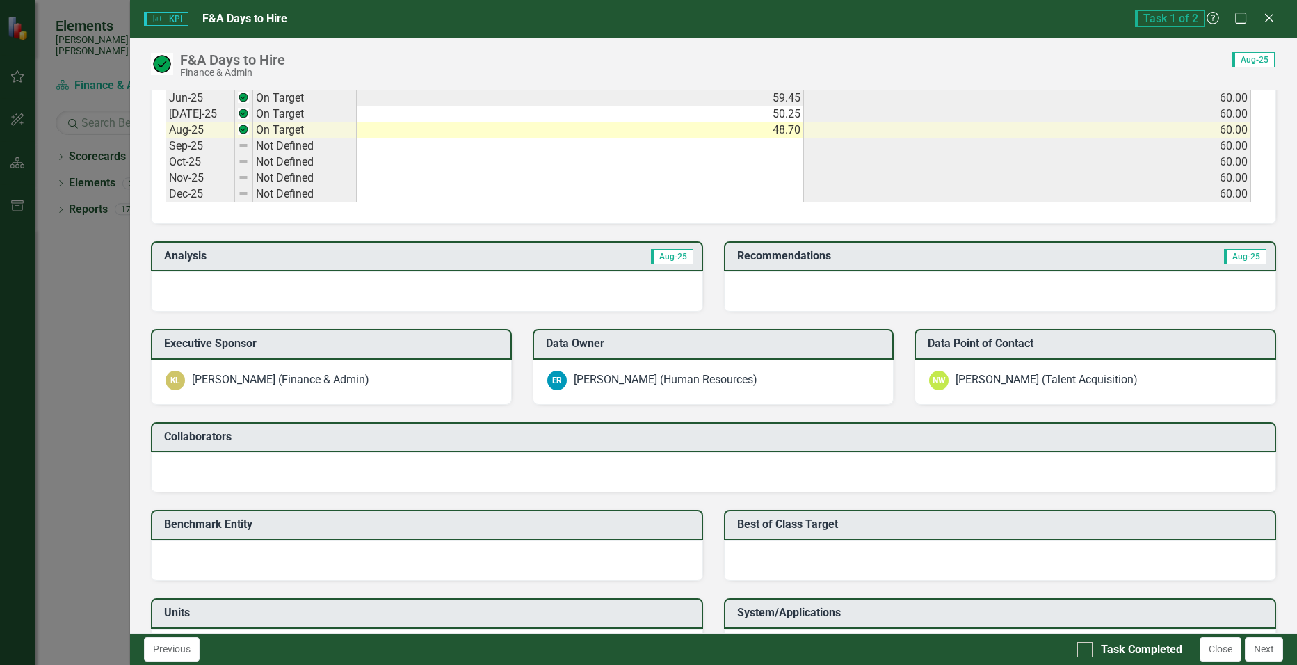
click at [653, 259] on span "Aug-25" at bounding box center [672, 256] width 42 height 15
click at [341, 283] on div at bounding box center [427, 291] width 552 height 40
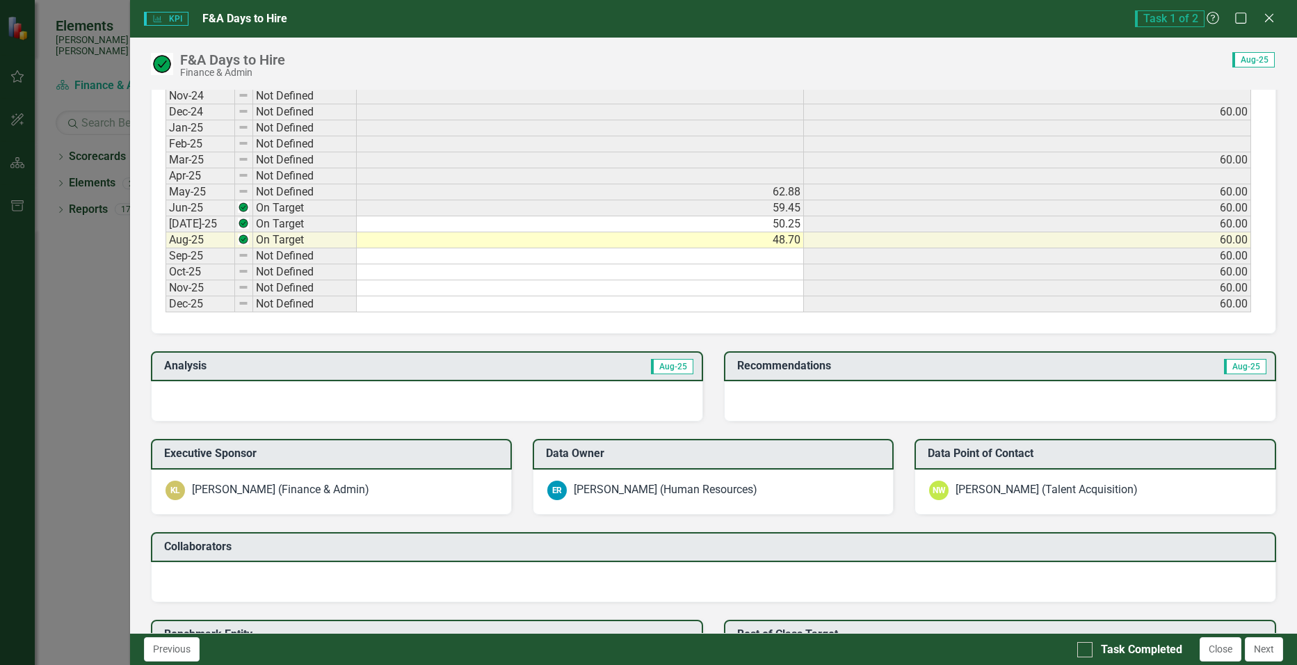
scroll to position [809, 0]
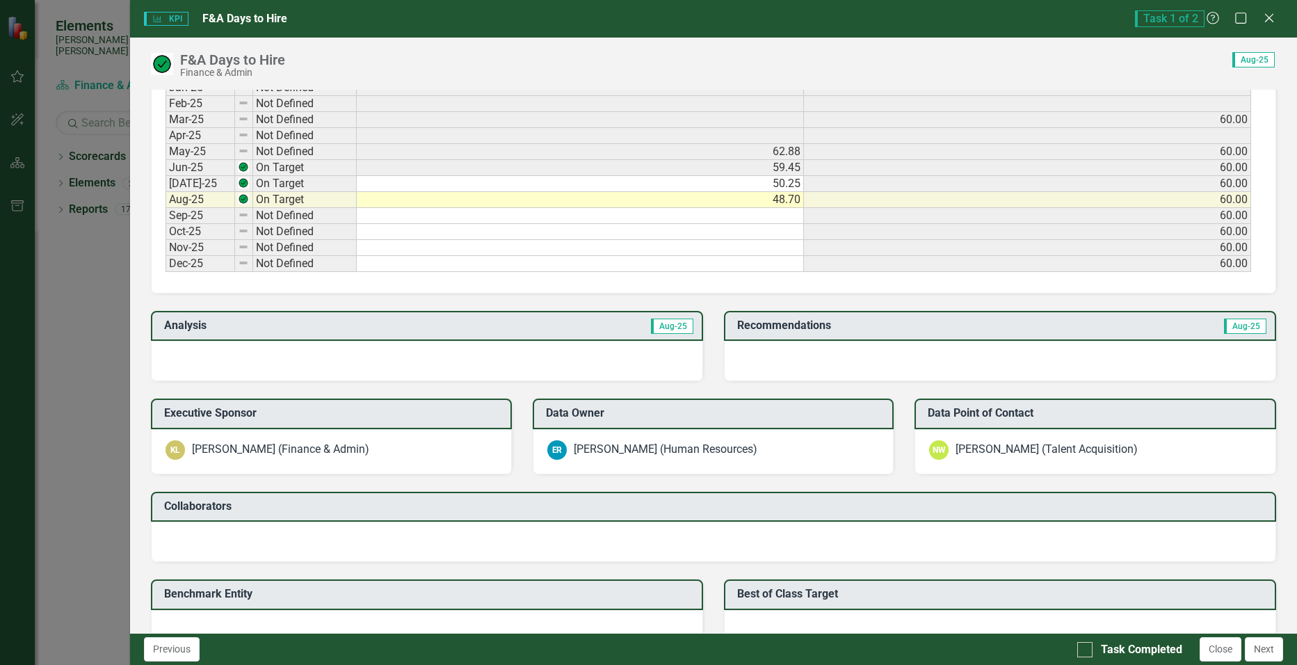
click at [657, 324] on span "Aug-25" at bounding box center [672, 326] width 42 height 15
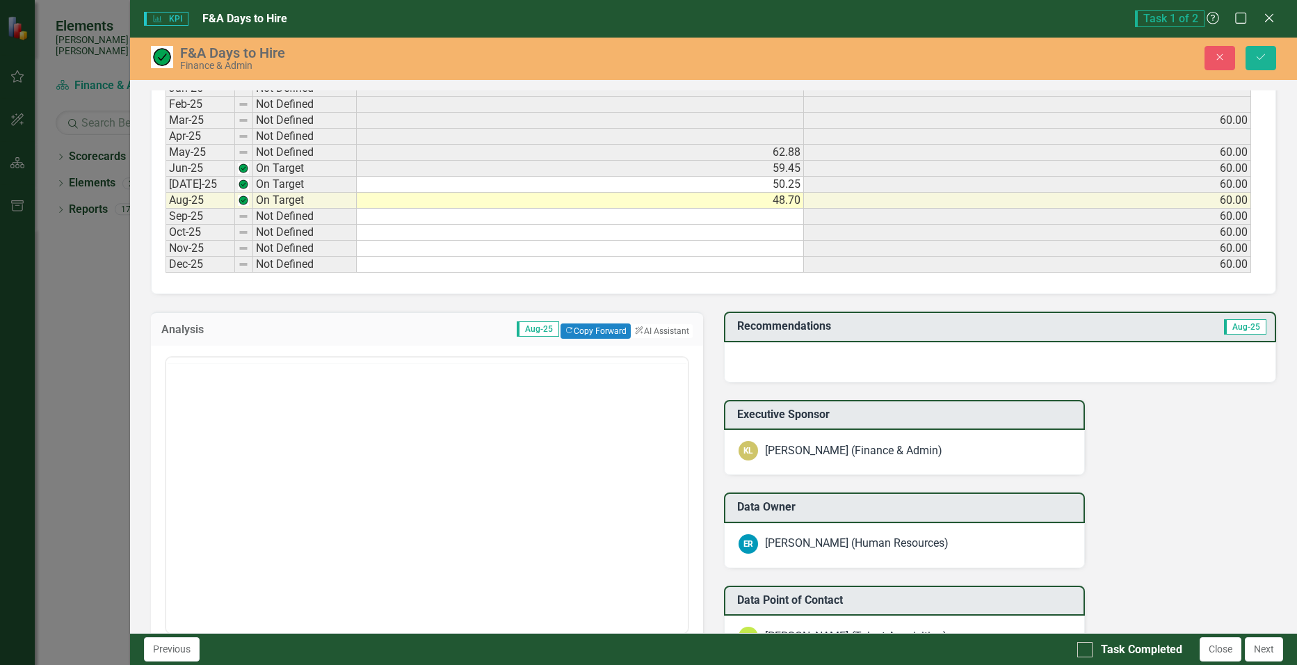
scroll to position [0, 0]
click at [662, 331] on button "ClearPoint AI AI Assistant" at bounding box center [661, 330] width 63 height 15
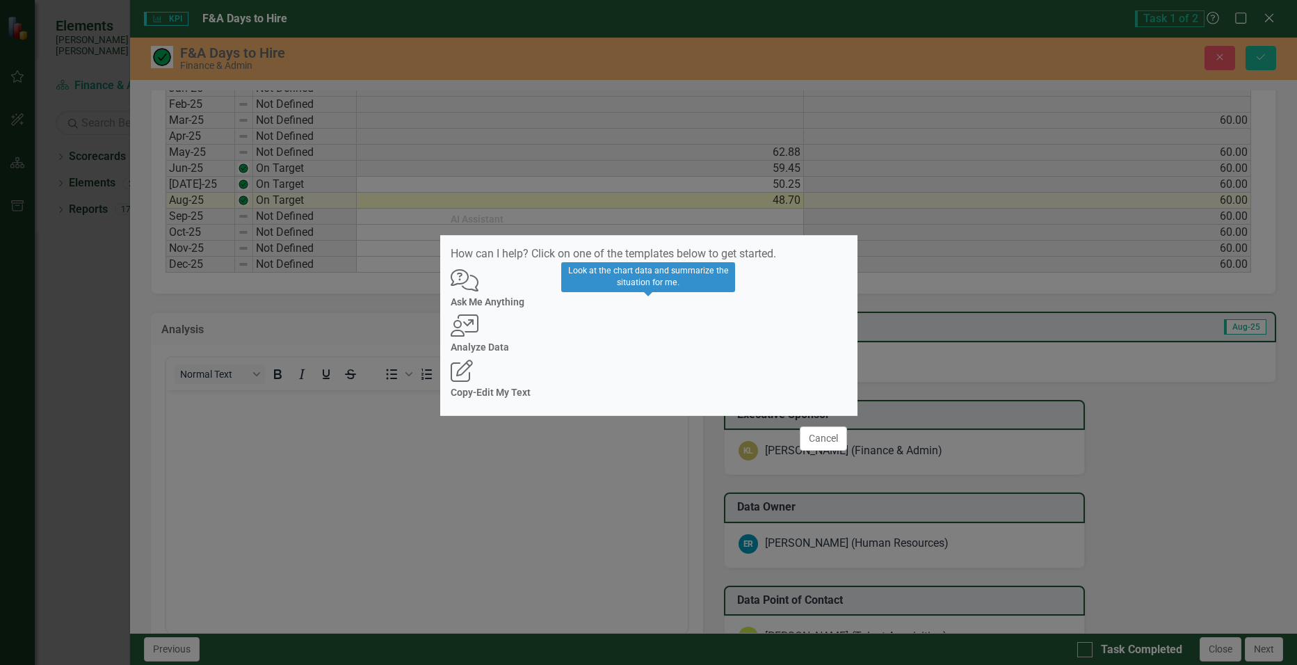
click at [479, 321] on icon "User with Chart" at bounding box center [465, 325] width 28 height 22
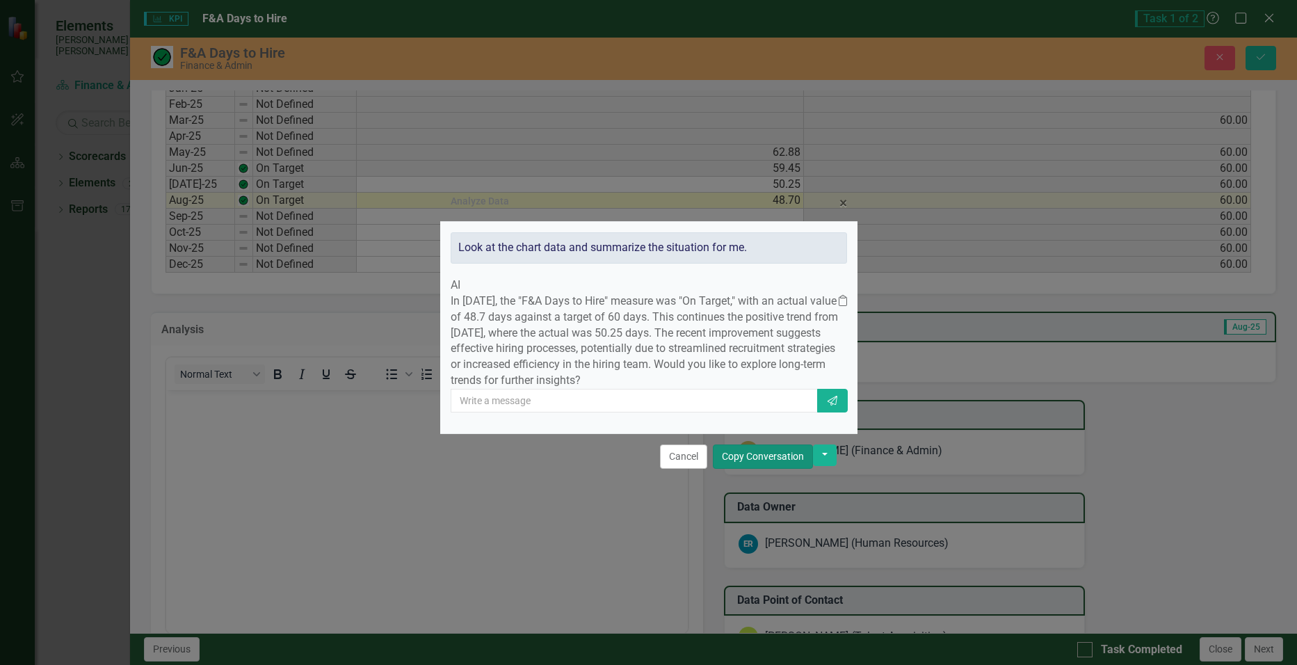
click at [765, 469] on button "Copy Conversation" at bounding box center [763, 457] width 100 height 24
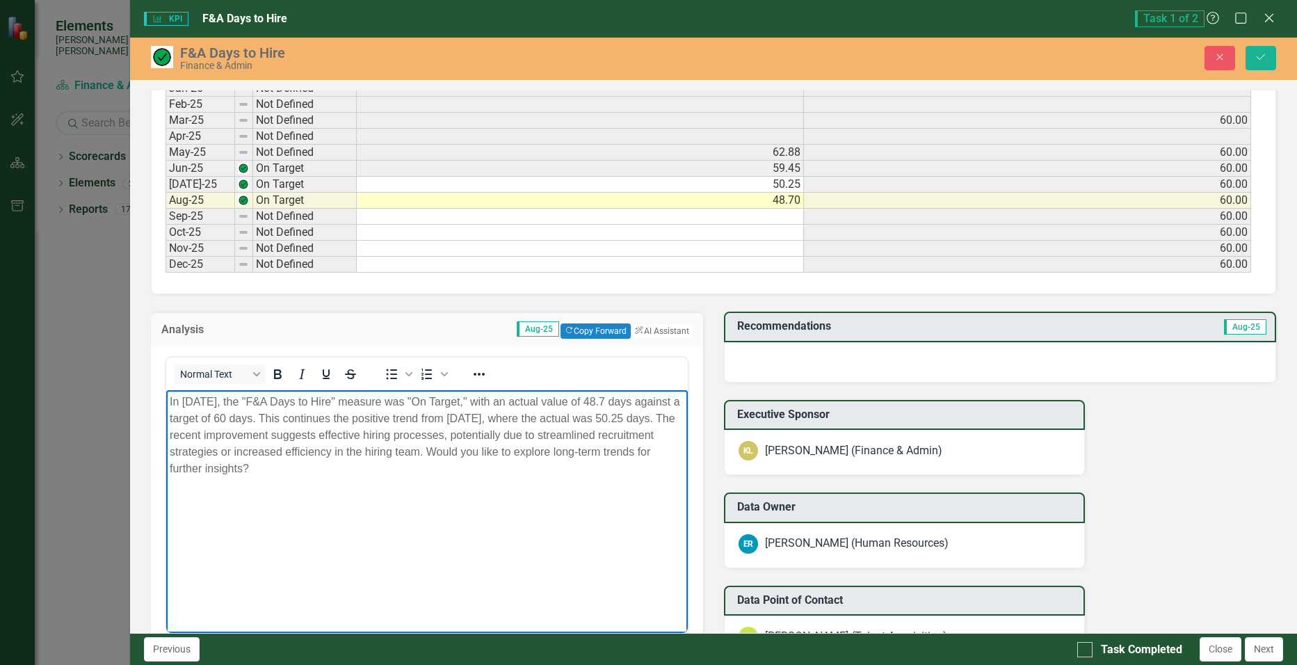
click at [305, 474] on p "In [DATE], the "F&A Days to Hire" measure was "On Target," with an actual value…" at bounding box center [426, 434] width 515 height 83
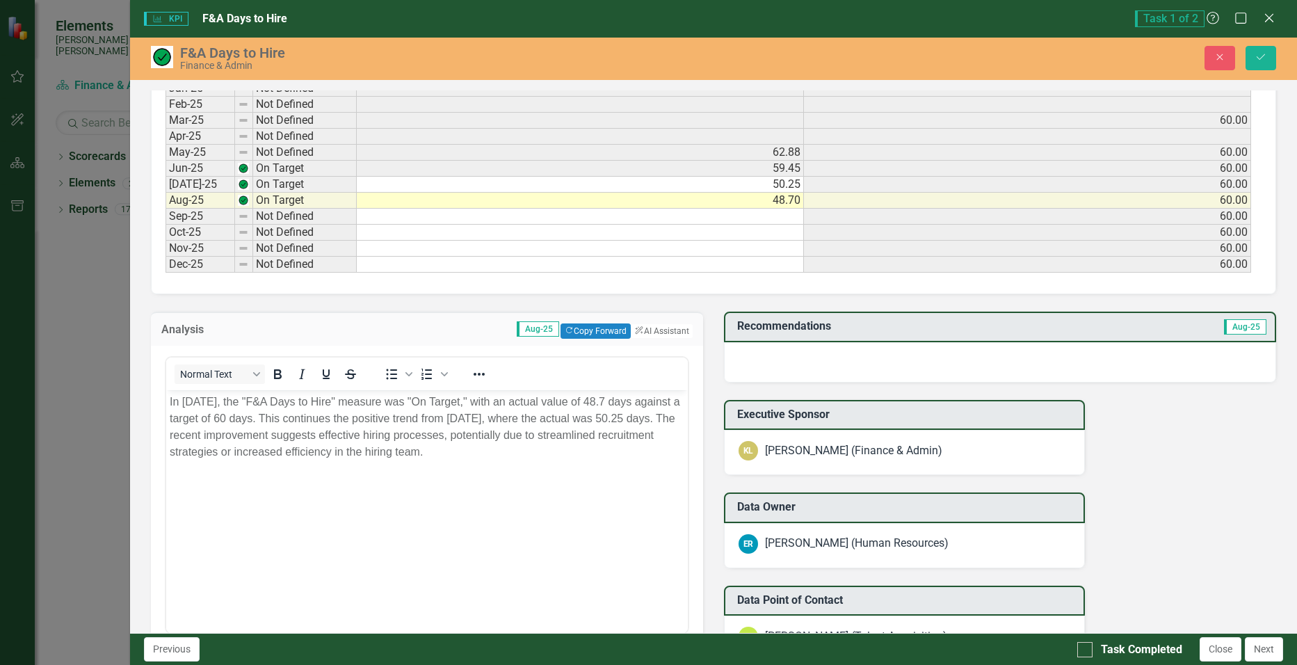
click at [849, 361] on div at bounding box center [1000, 362] width 552 height 40
click at [1230, 327] on span "Aug-25" at bounding box center [1245, 326] width 42 height 15
click at [817, 351] on div at bounding box center [1000, 362] width 552 height 40
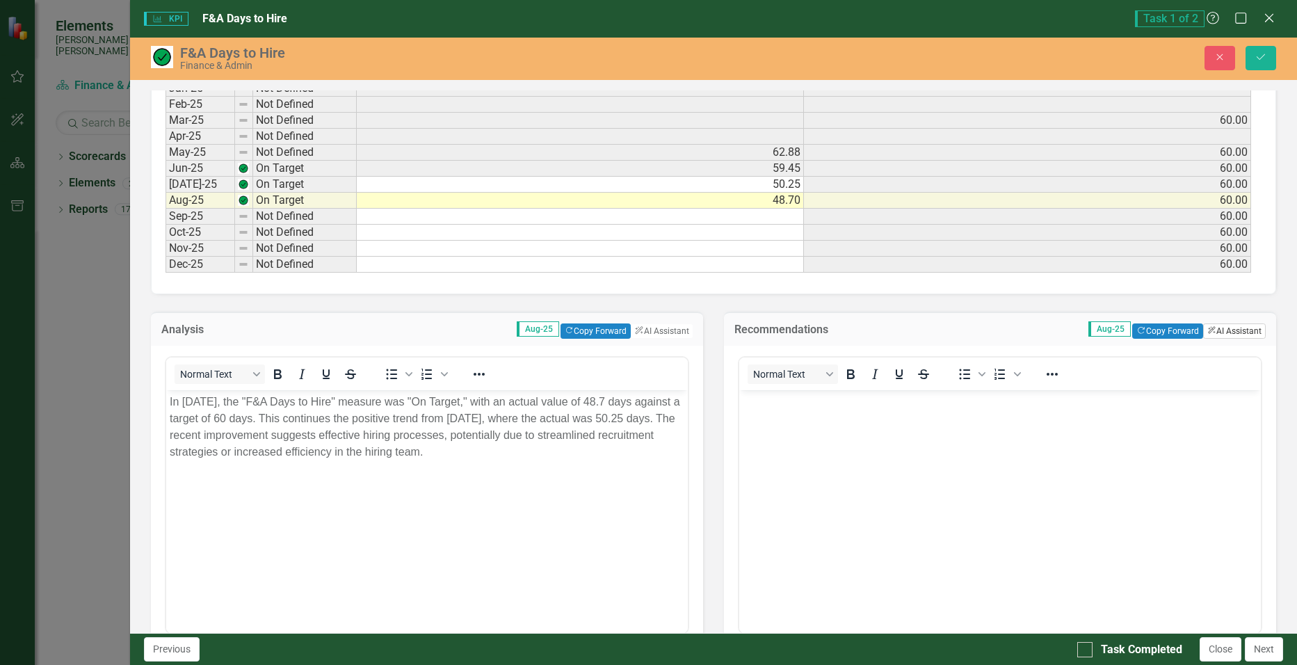
click at [1235, 330] on button "ClearPoint AI AI Assistant" at bounding box center [1234, 330] width 63 height 15
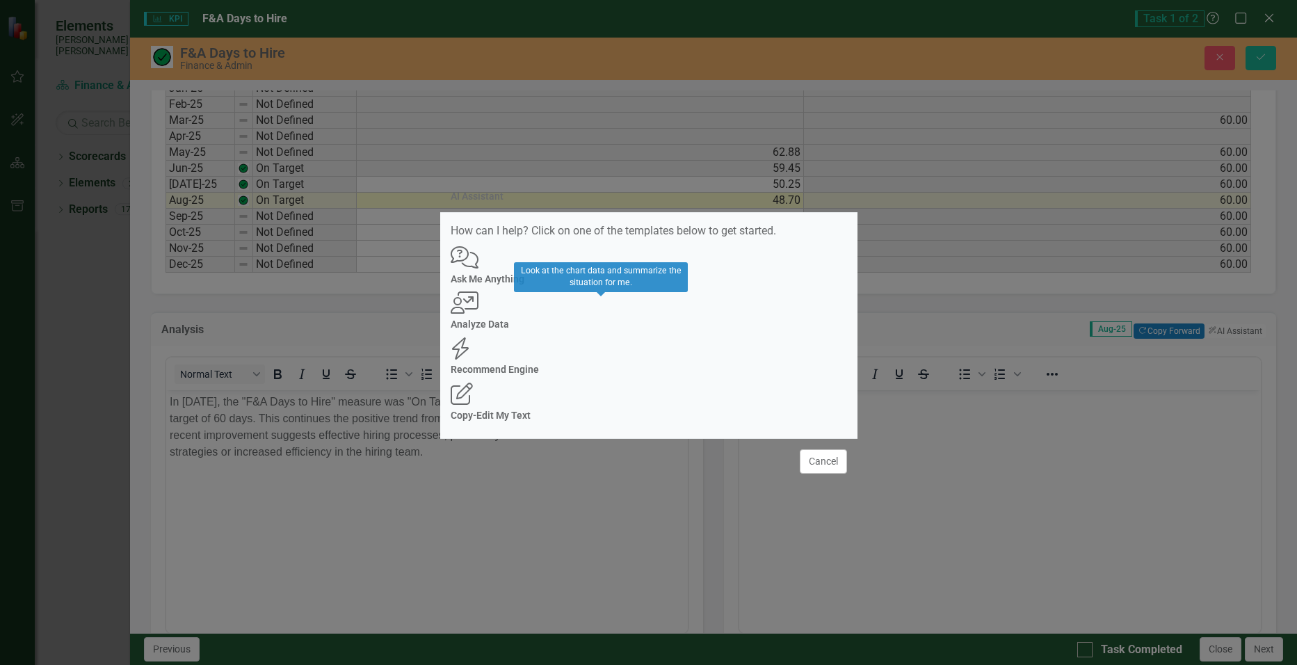
click at [612, 330] on div "User with Chart Analyze Data" at bounding box center [649, 310] width 397 height 38
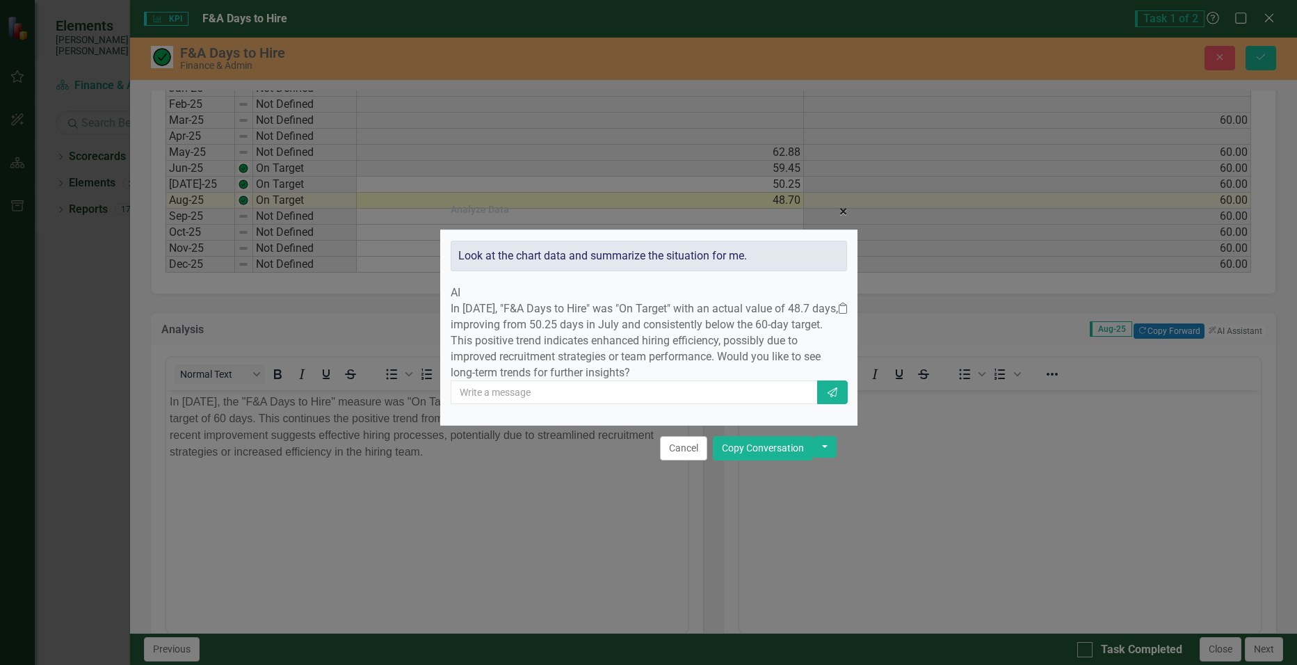
click at [843, 203] on span "×" at bounding box center [844, 211] width 8 height 17
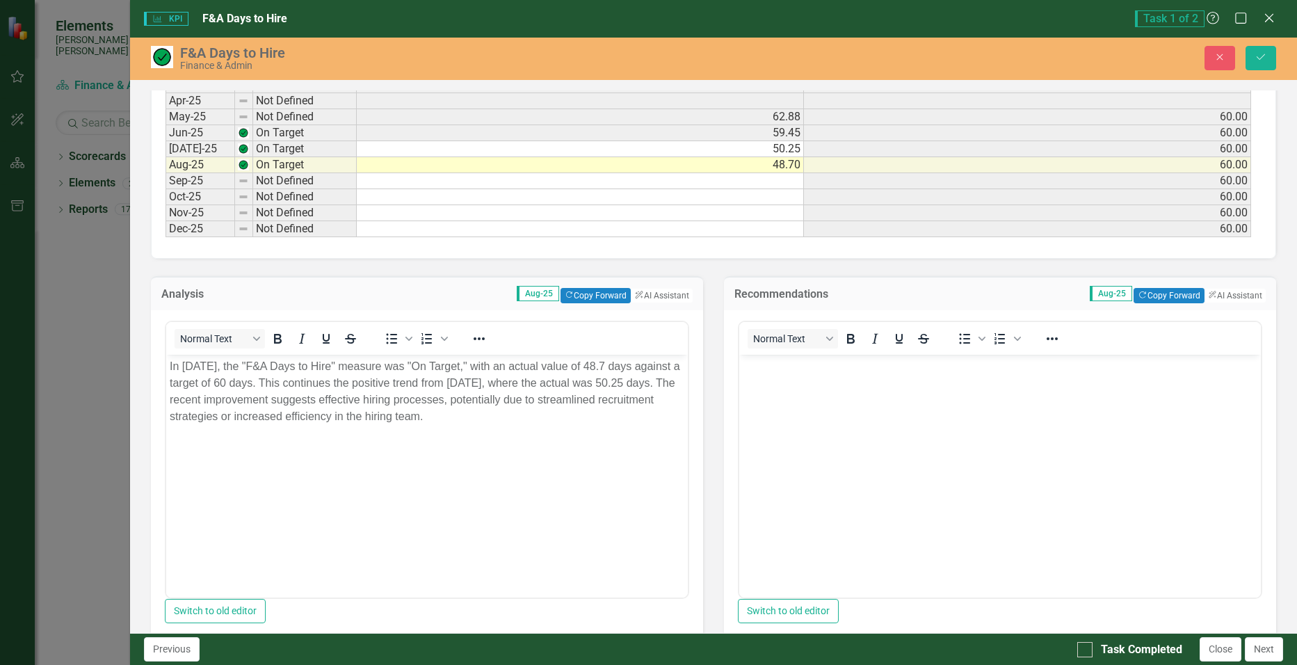
scroll to position [879, 0]
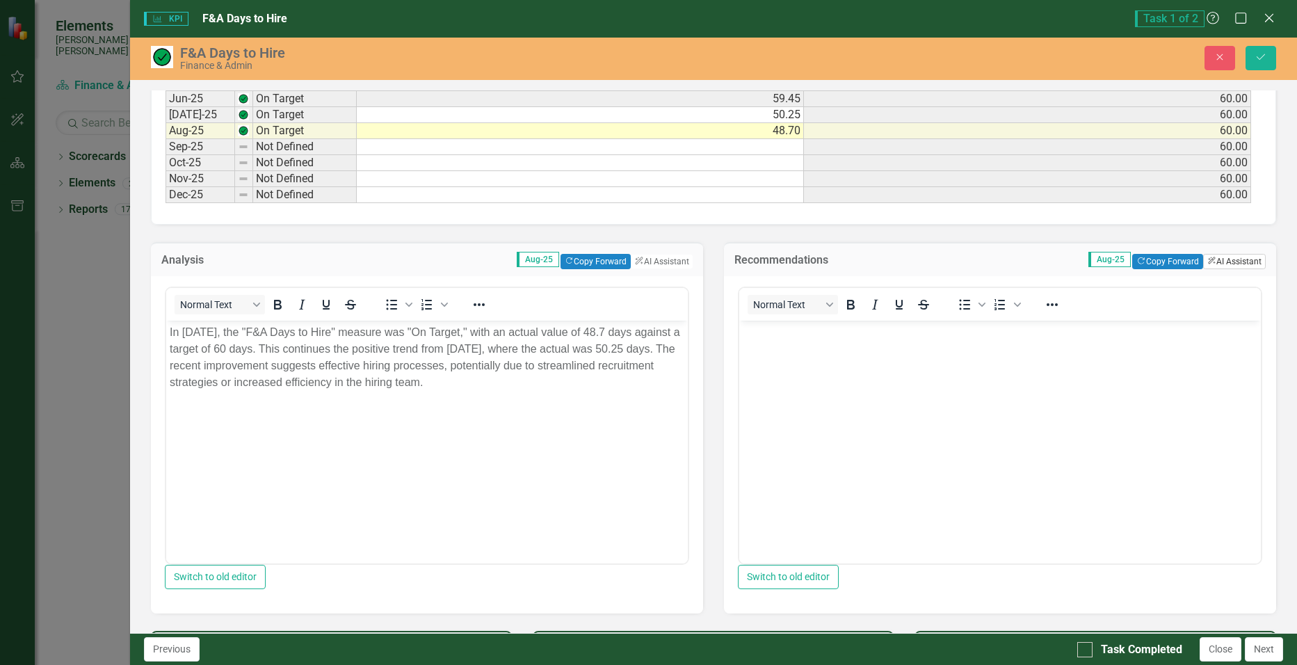
click at [1229, 269] on button "ClearPoint AI AI Assistant" at bounding box center [1234, 261] width 63 height 15
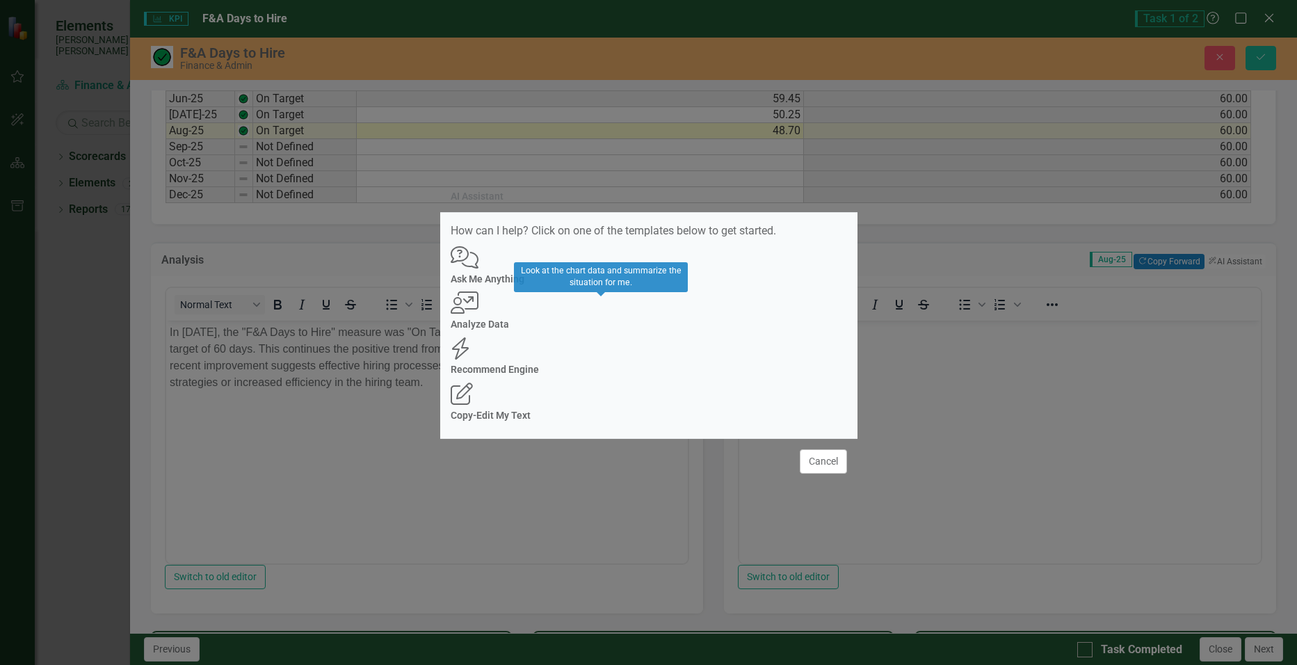
click at [600, 330] on div "User with Chart Analyze Data" at bounding box center [649, 310] width 397 height 38
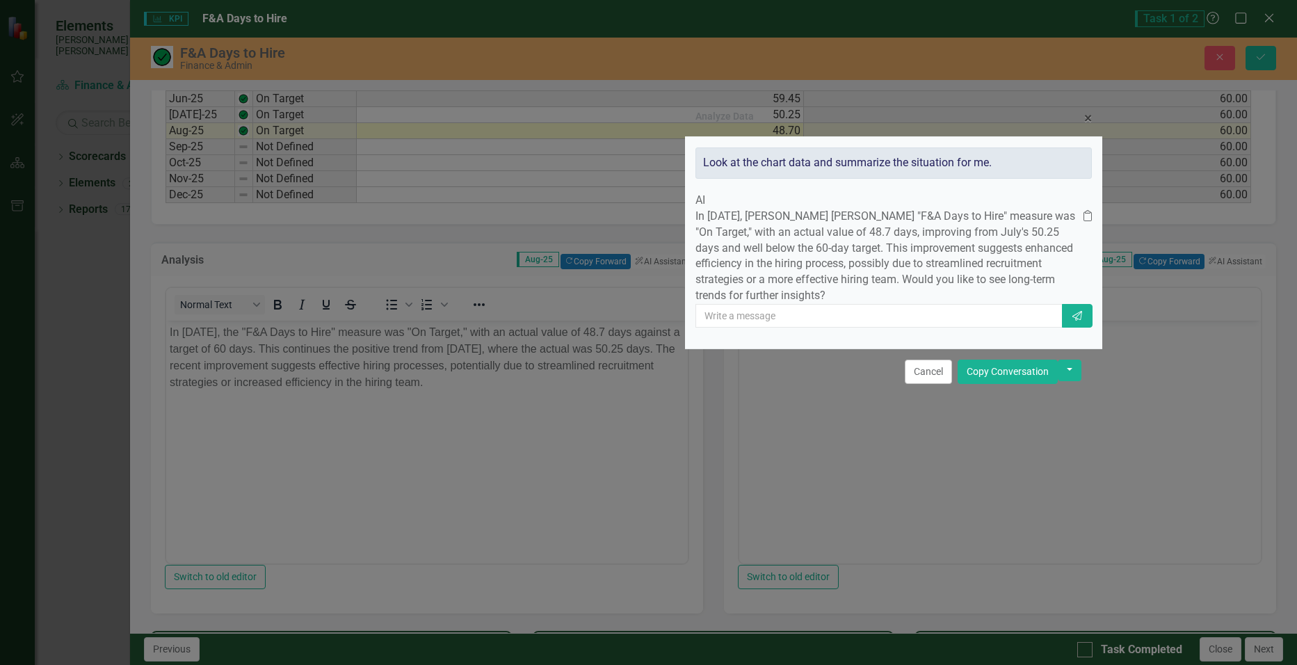
drag, startPoint x: 600, startPoint y: 193, endPoint x: 845, endPoint y: 108, distance: 259.2
click at [845, 108] on div "Analyze Data × Close" at bounding box center [893, 119] width 417 height 36
click at [1085, 110] on span "×" at bounding box center [1089, 118] width 8 height 17
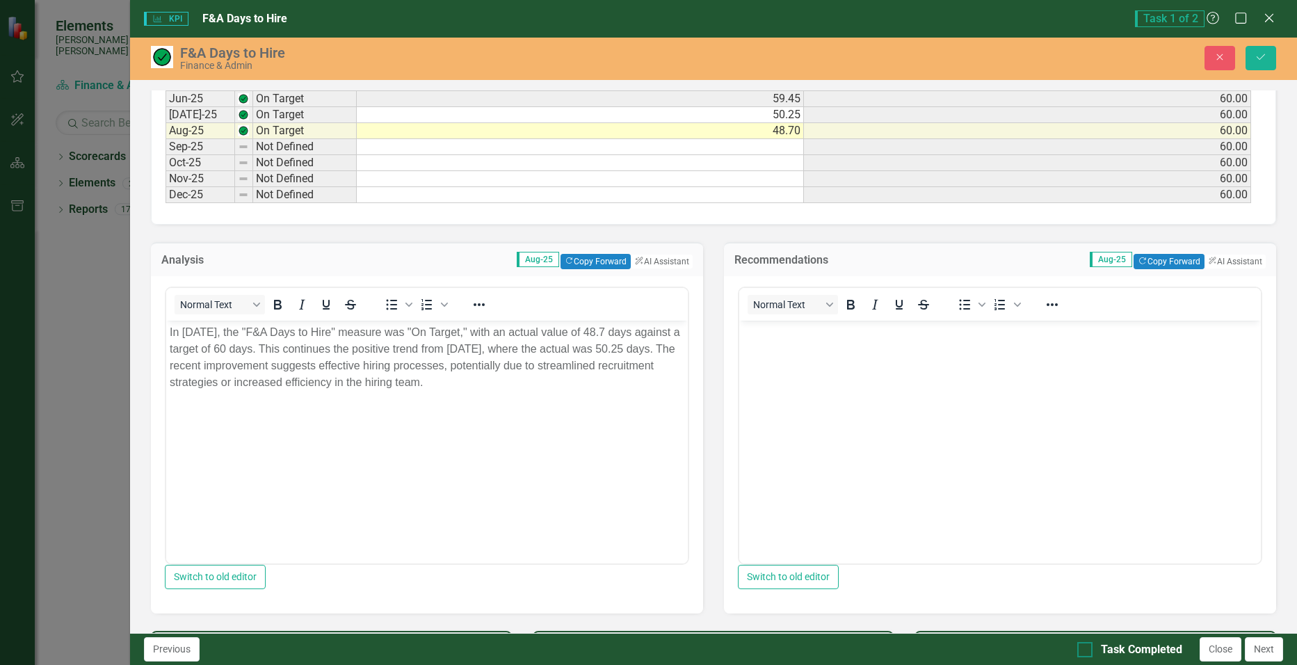
click at [1085, 644] on input "Task Completed" at bounding box center [1082, 646] width 9 height 9
checkbox input "true"
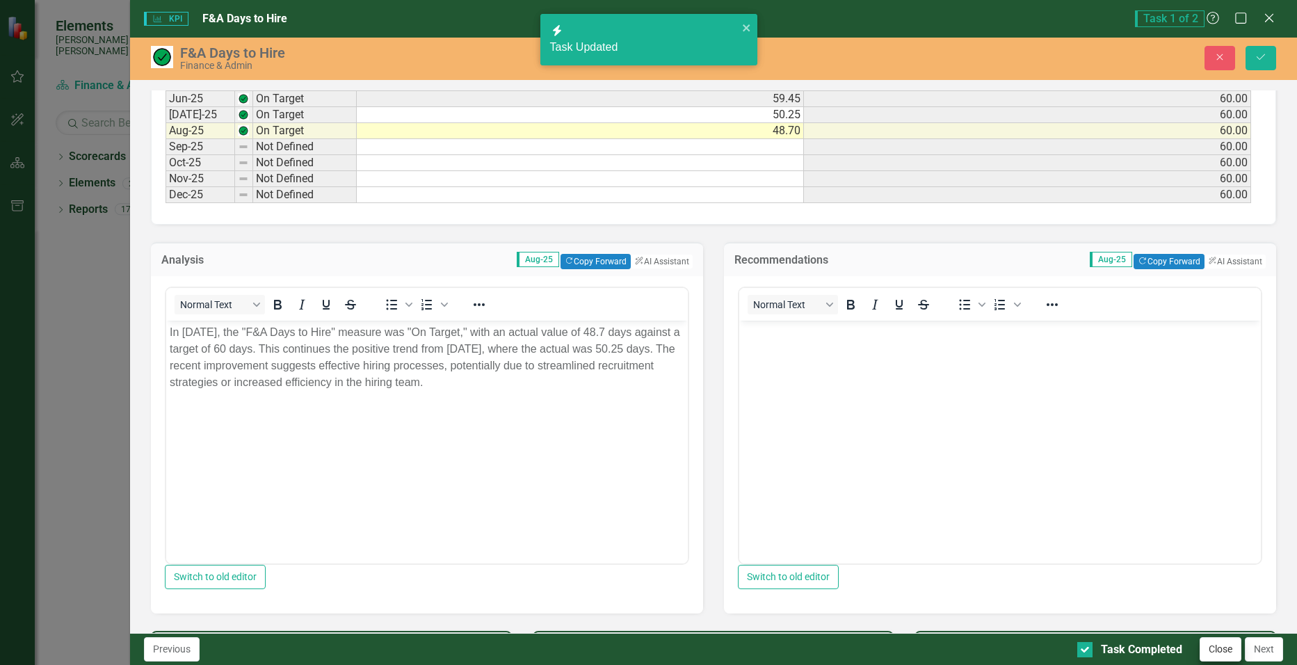
checkbox input "true"
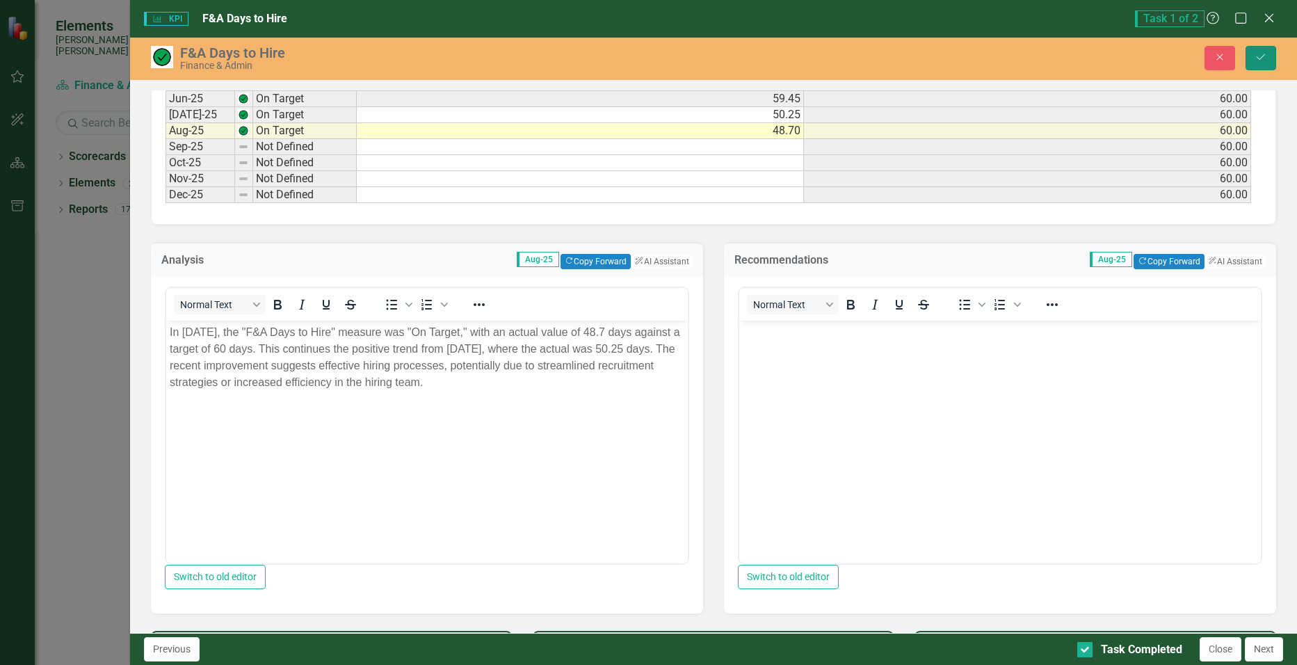
click at [1267, 59] on button "Save" at bounding box center [1261, 58] width 31 height 24
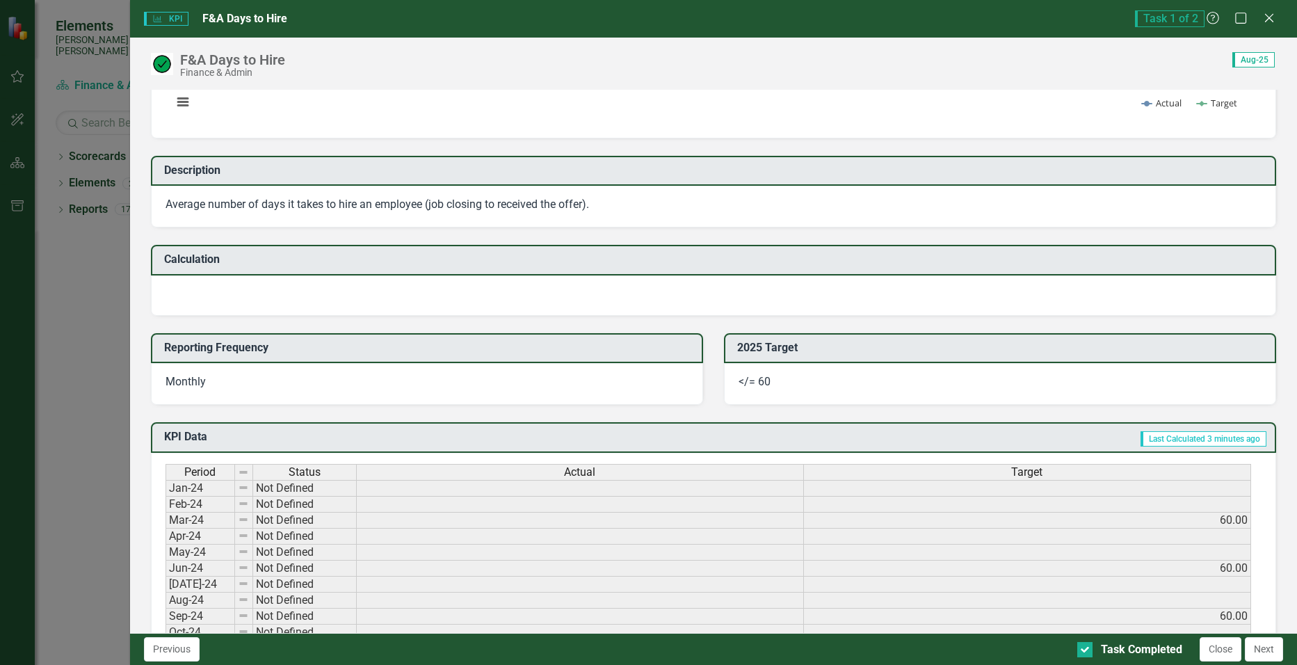
scroll to position [0, 0]
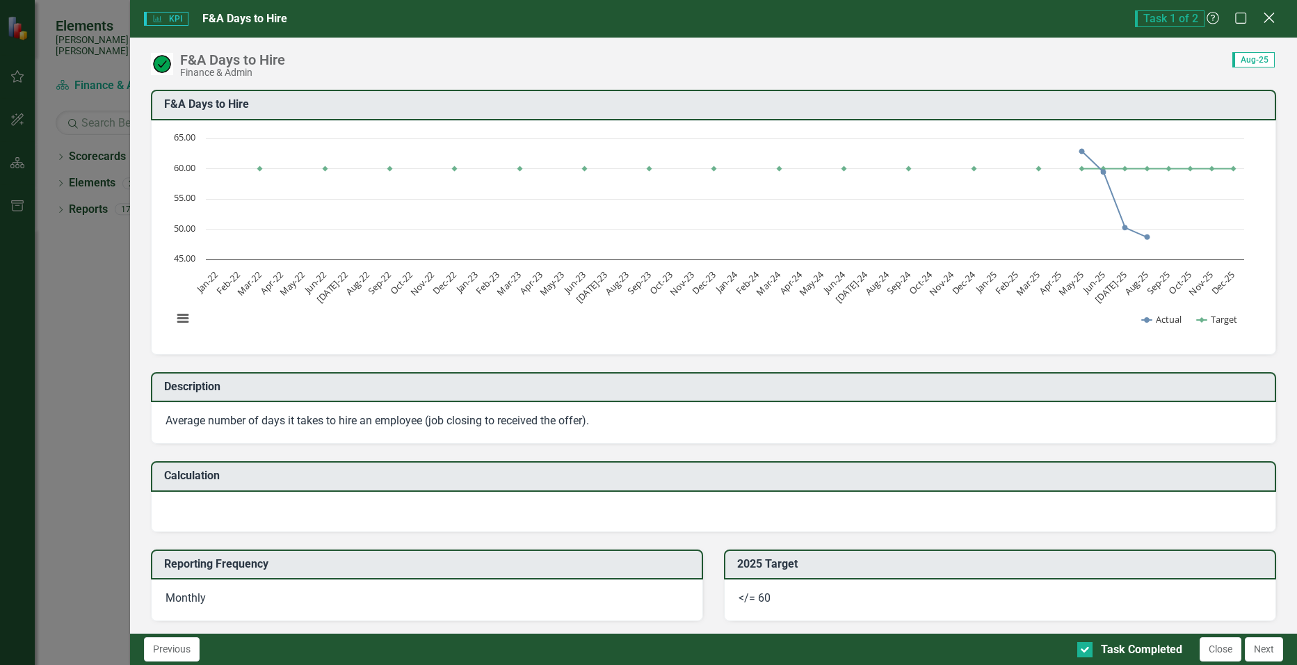
click at [1275, 17] on icon "Close" at bounding box center [1269, 17] width 17 height 13
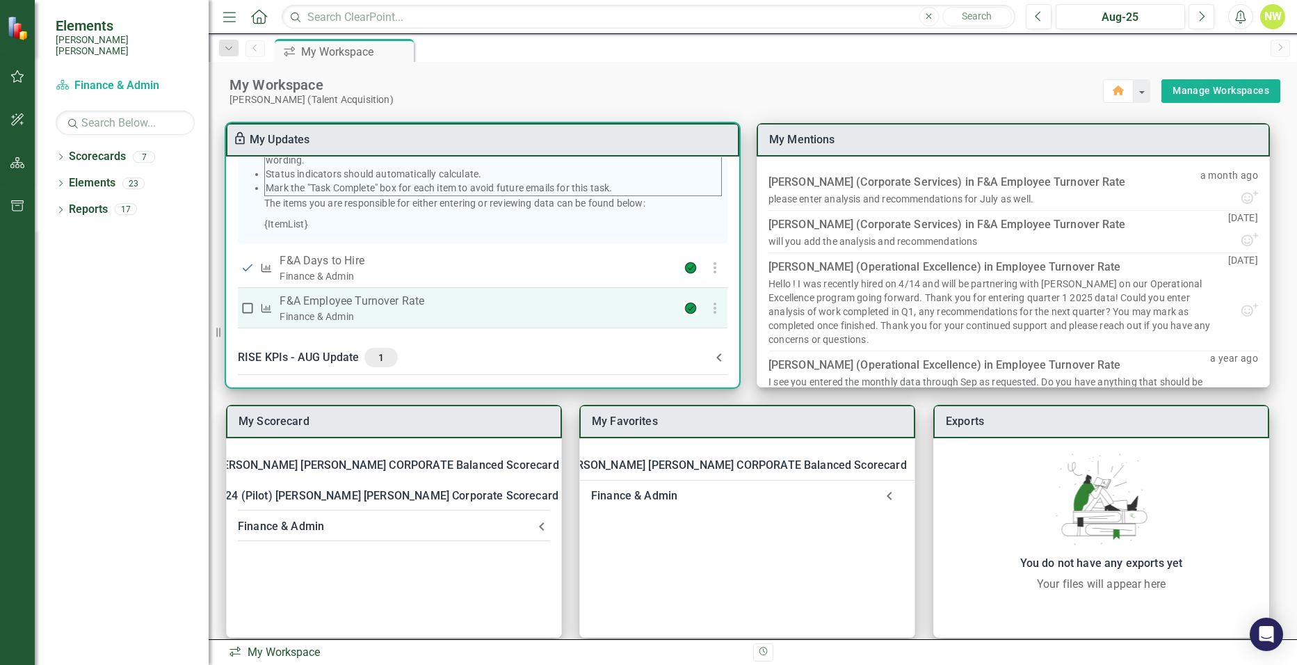
click at [443, 302] on p "F&A Employee Turnover Rate​" at bounding box center [461, 301] width 362 height 17
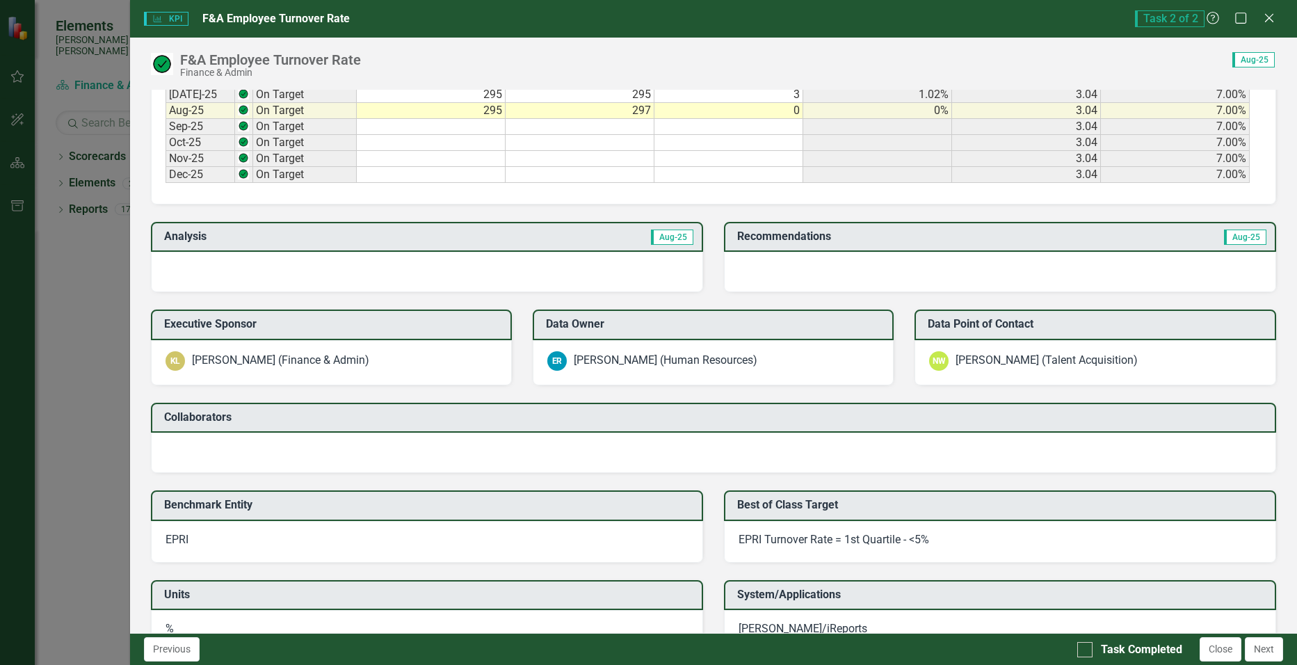
scroll to position [904, 0]
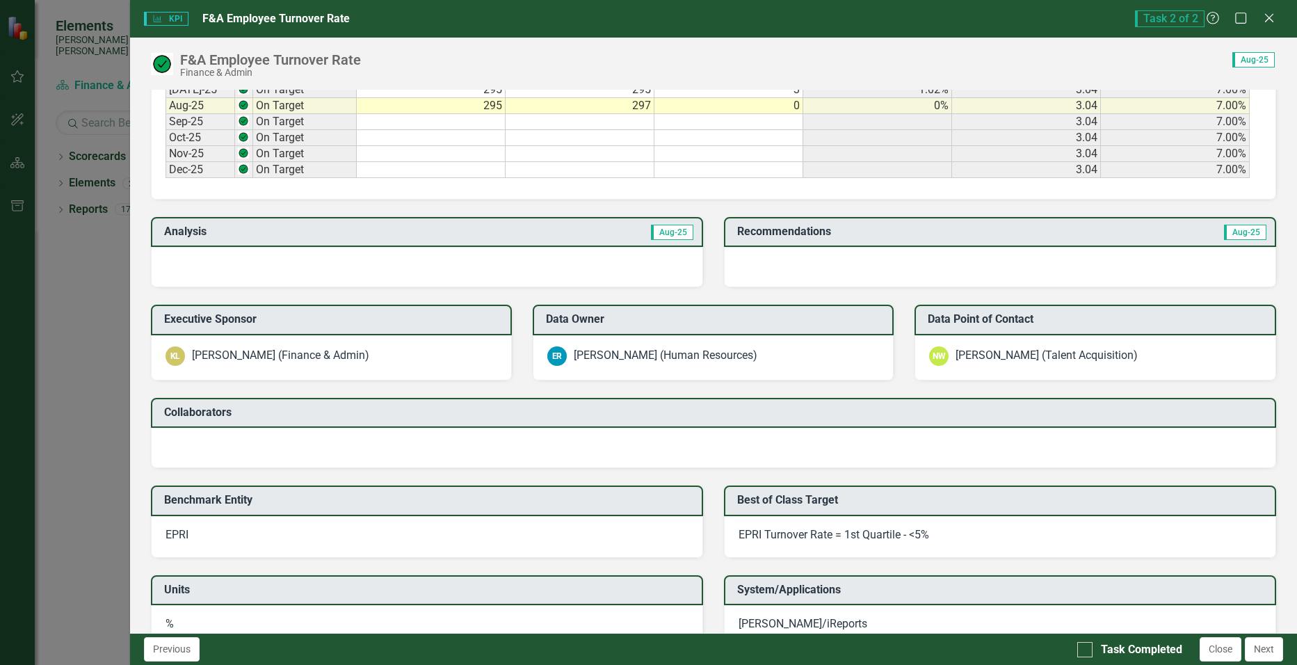
click at [602, 259] on div at bounding box center [427, 267] width 552 height 40
click at [652, 266] on div at bounding box center [427, 267] width 552 height 40
click at [206, 269] on div at bounding box center [427, 267] width 552 height 40
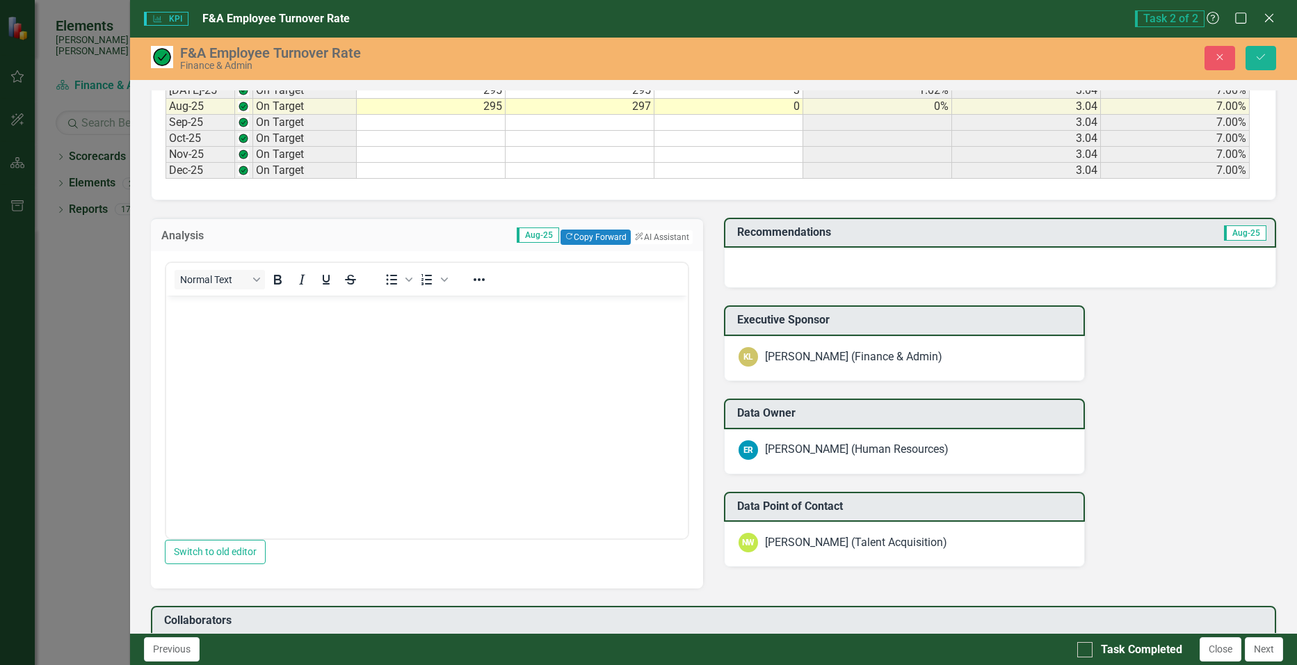
scroll to position [0, 0]
click at [764, 270] on div at bounding box center [1000, 268] width 552 height 40
click at [748, 259] on div at bounding box center [1000, 268] width 552 height 40
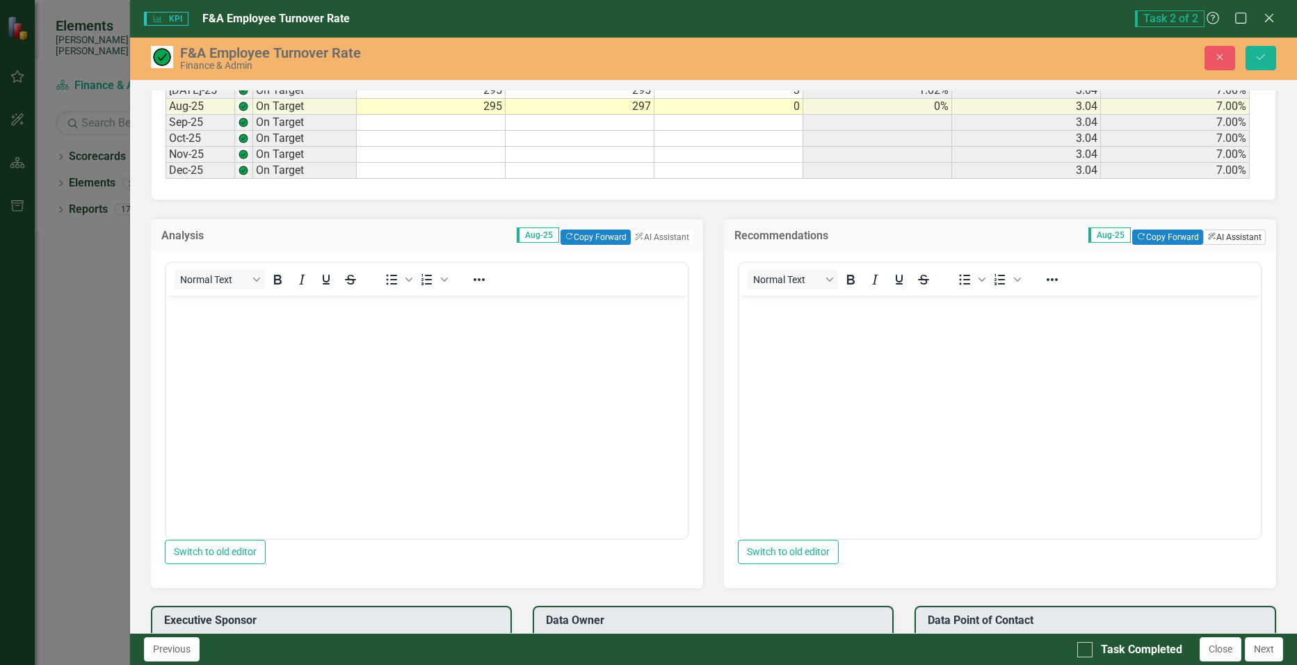
click at [1232, 237] on button "ClearPoint AI AI Assistant" at bounding box center [1234, 237] width 63 height 15
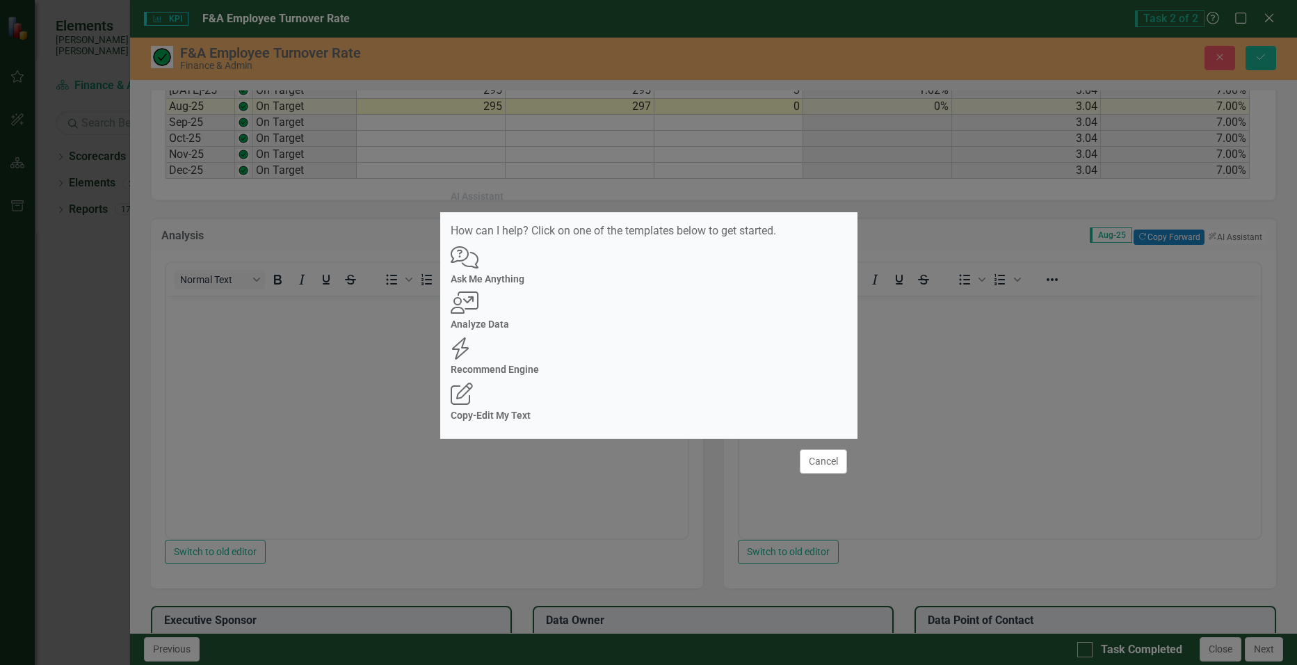
click at [605, 330] on h4 "Analyze Data" at bounding box center [649, 324] width 397 height 10
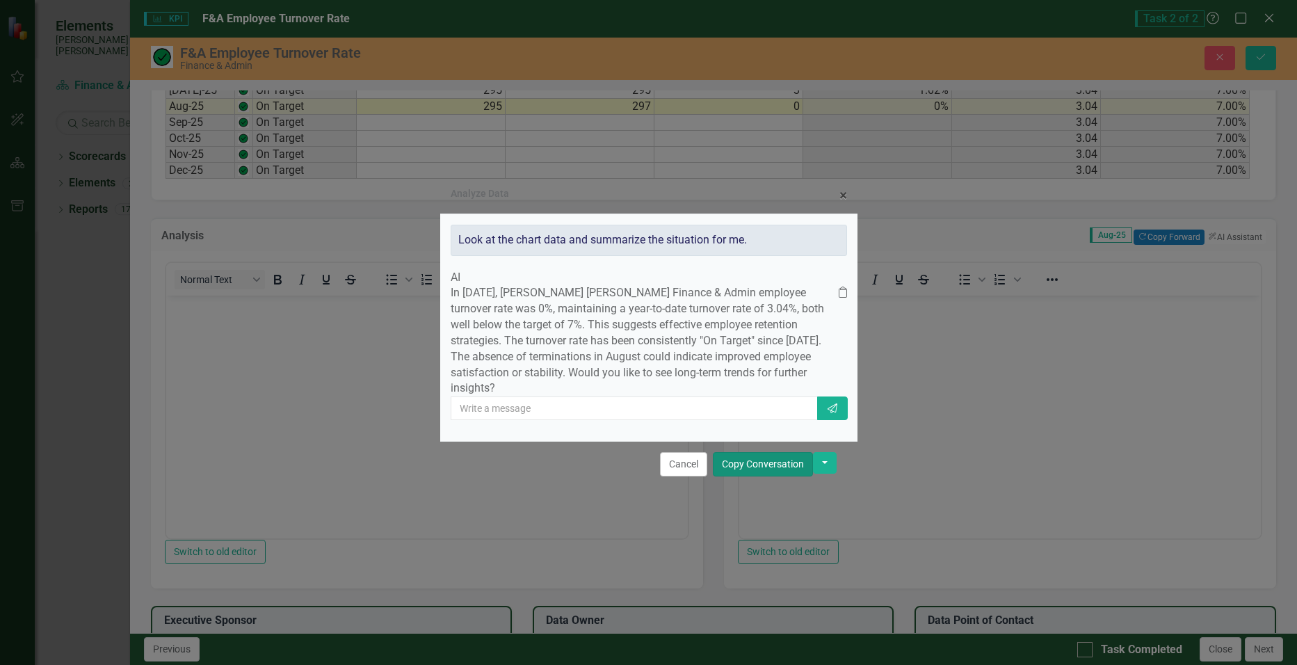
click at [778, 477] on button "Copy Conversation" at bounding box center [763, 464] width 100 height 24
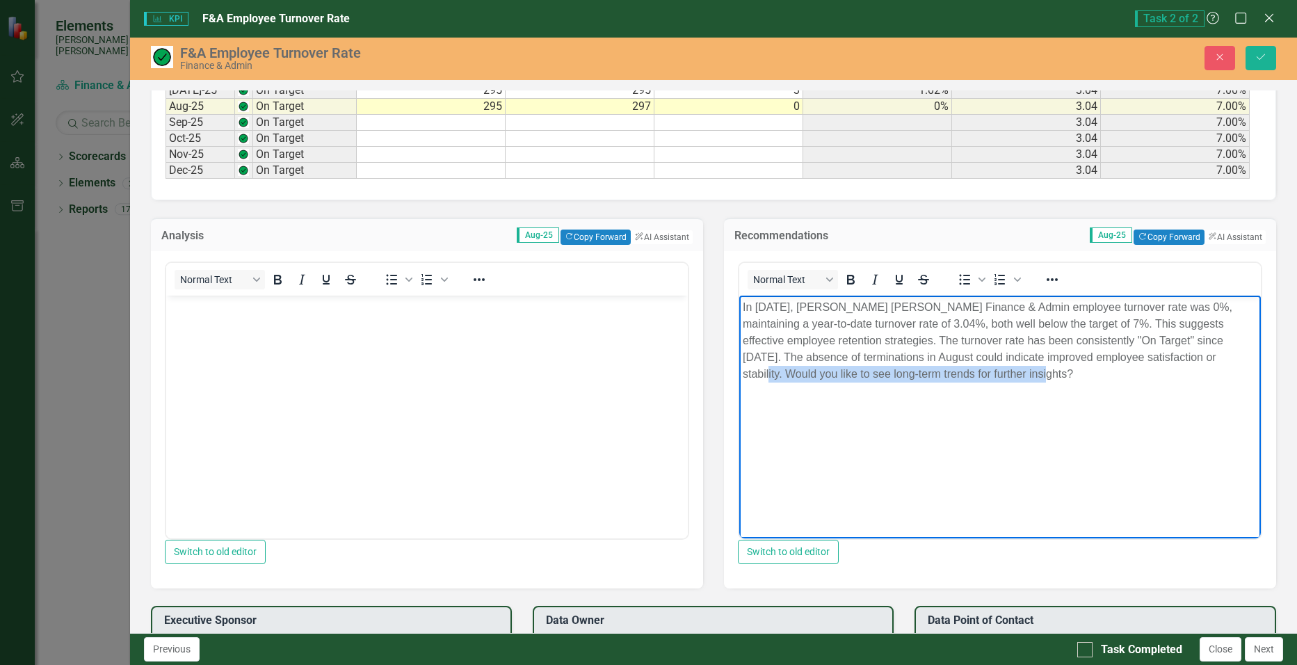
drag, startPoint x: 1154, startPoint y: 355, endPoint x: 1225, endPoint y: 377, distance: 74.4
click at [1225, 377] on p "In [DATE], [PERSON_NAME] [PERSON_NAME] Finance & Admin employee turnover rate w…" at bounding box center [999, 340] width 515 height 83
click at [648, 235] on button "ClearPoint AI AI Assistant" at bounding box center [661, 237] width 63 height 15
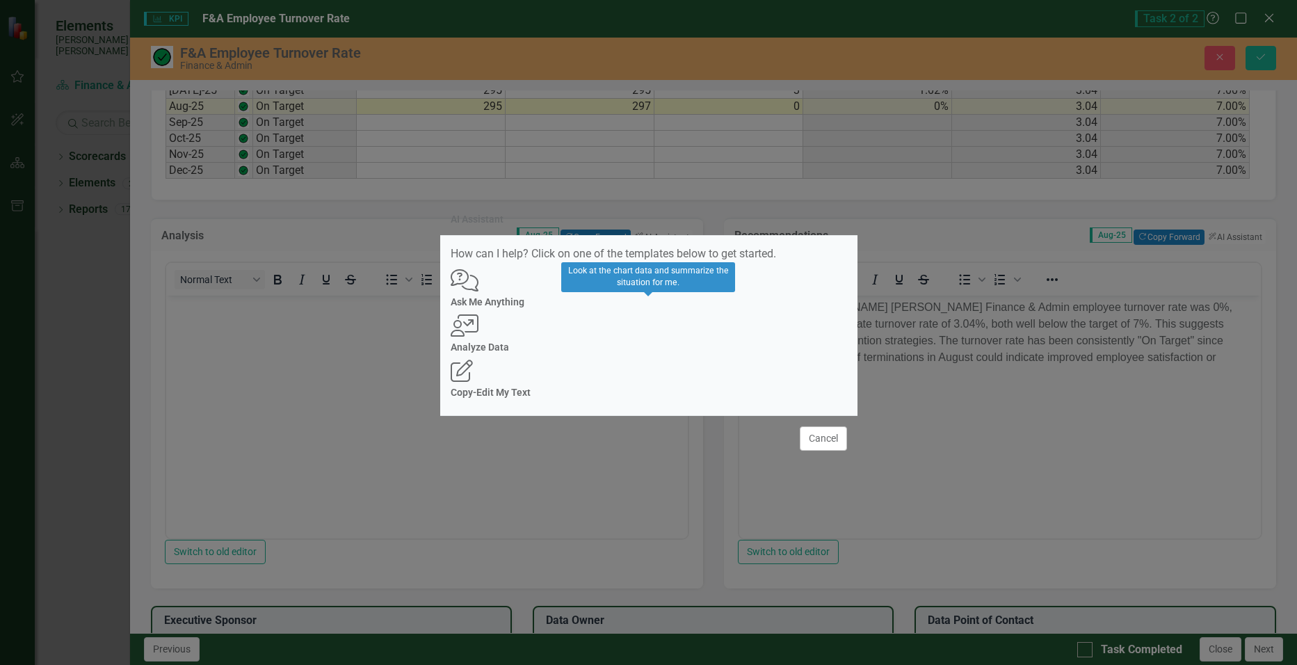
click at [479, 333] on icon "User with Chart" at bounding box center [465, 325] width 28 height 22
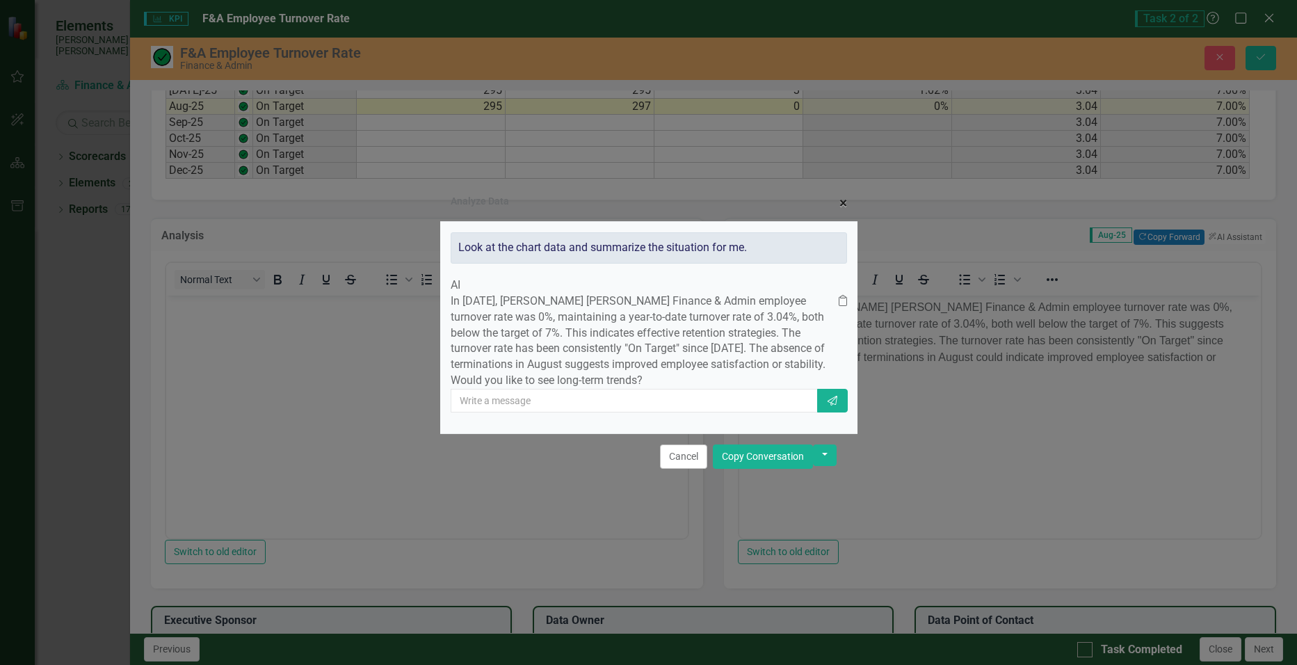
click at [842, 195] on span "×" at bounding box center [844, 203] width 8 height 17
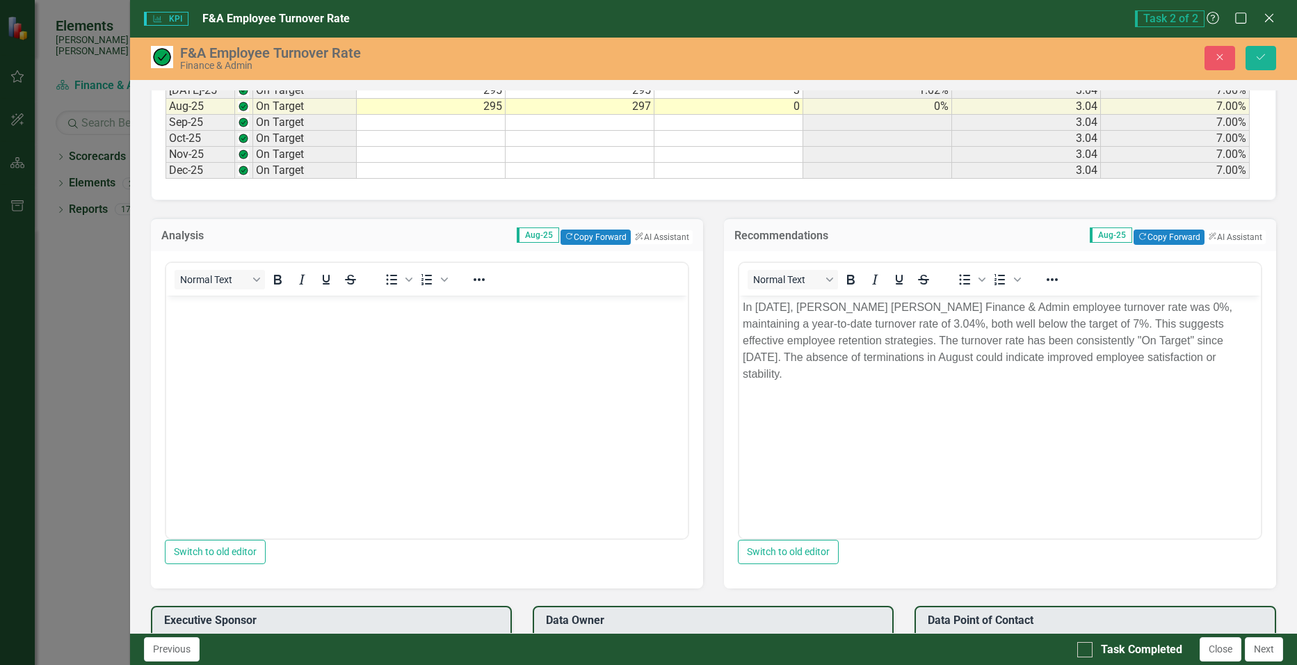
click at [1174, 362] on p "In [DATE], [PERSON_NAME] [PERSON_NAME] Finance & Admin employee turnover rate w…" at bounding box center [999, 340] width 515 height 83
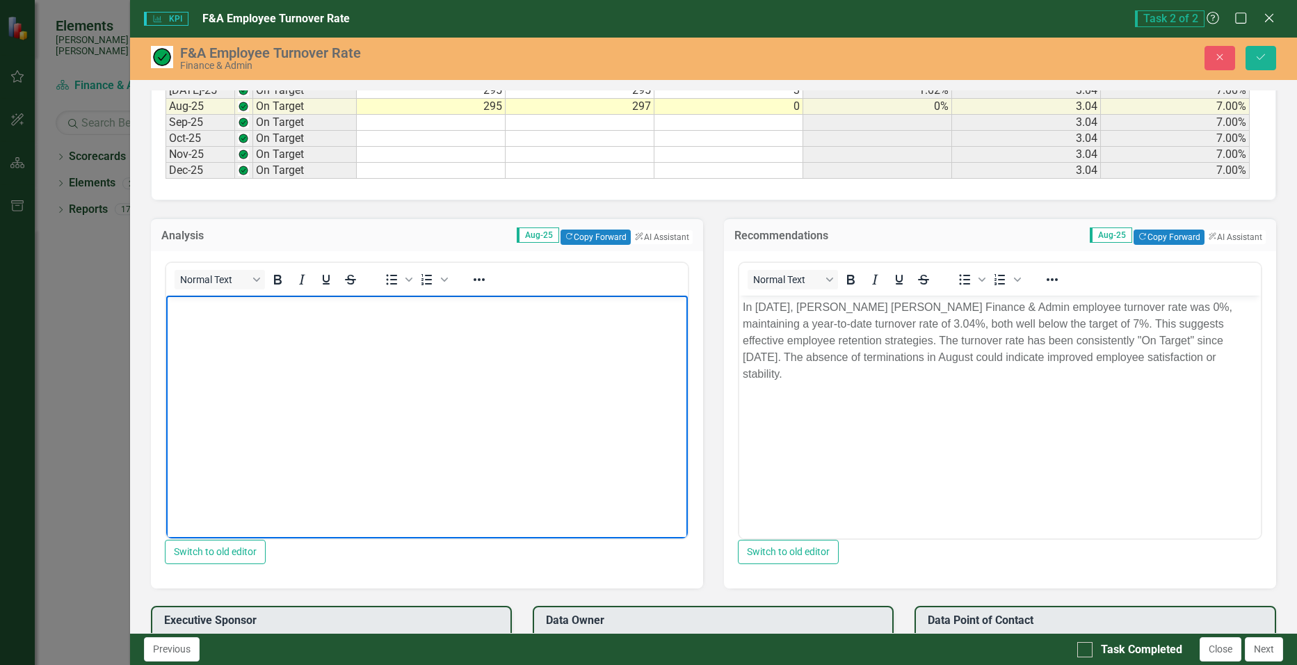
click at [211, 323] on body "Rich Text Area. Press ALT-0 for help." at bounding box center [427, 400] width 522 height 209
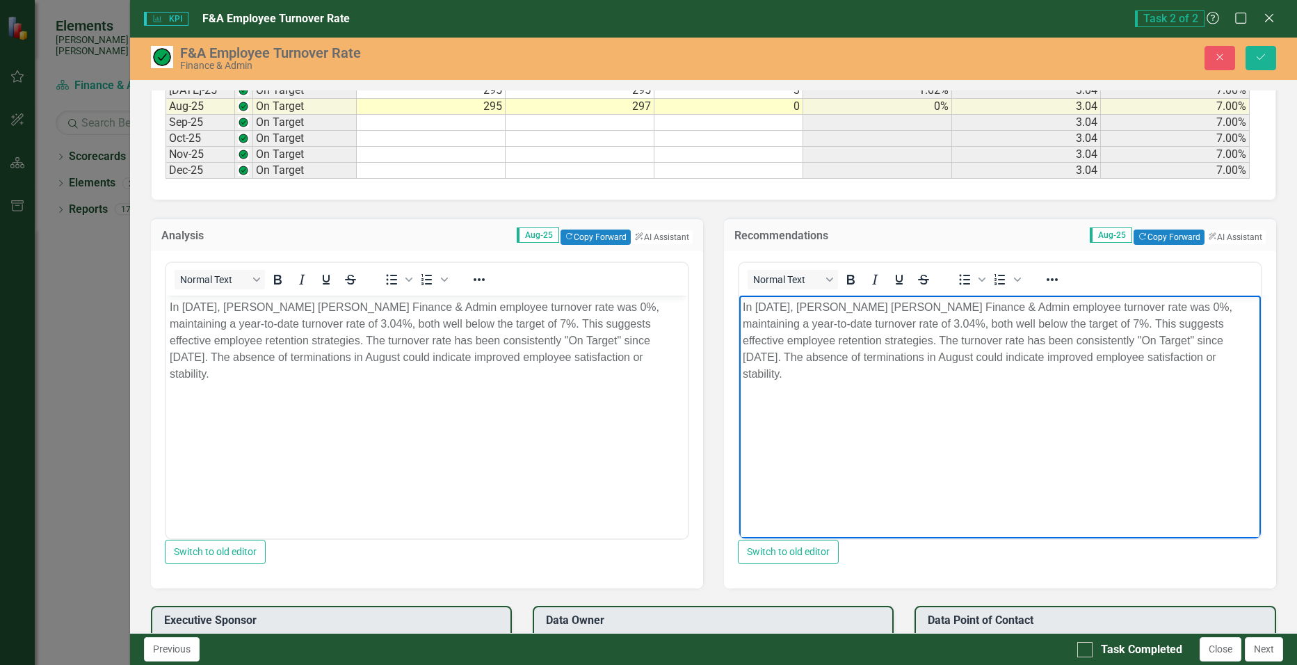
click at [1177, 360] on p "In [DATE], [PERSON_NAME] [PERSON_NAME] Finance & Admin employee turnover rate w…" at bounding box center [999, 340] width 515 height 83
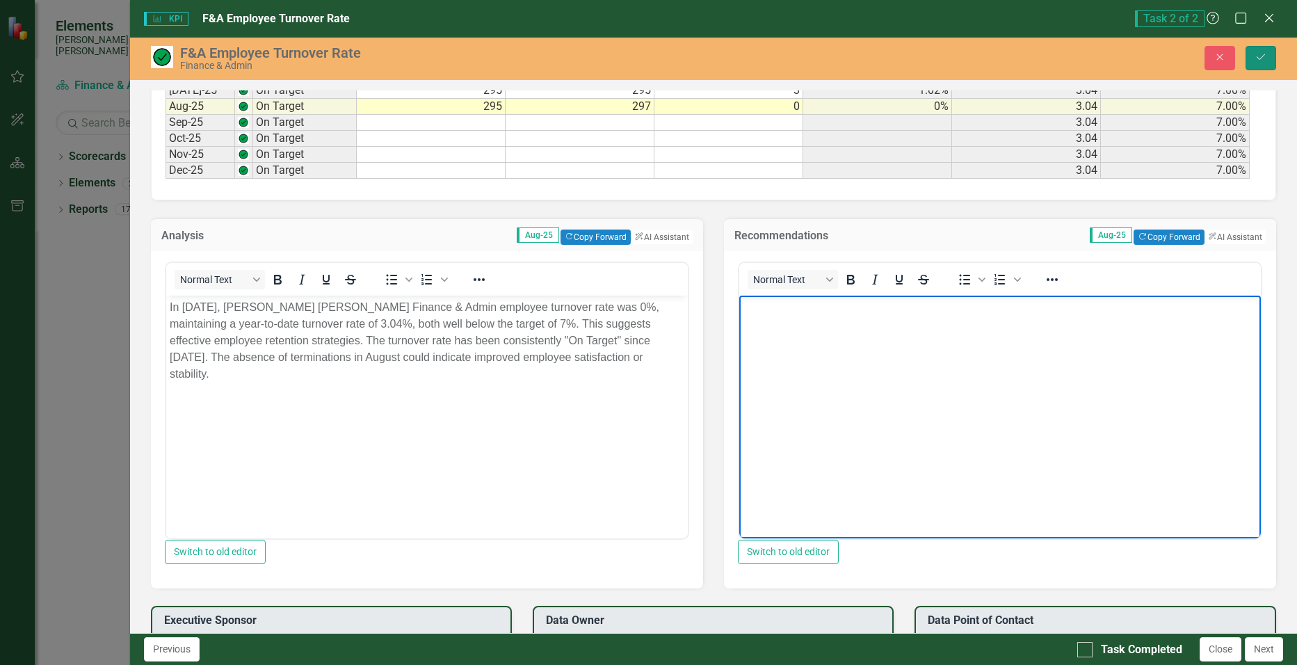
click at [1258, 56] on icon "Save" at bounding box center [1261, 57] width 13 height 10
